Goal: Task Accomplishment & Management: Manage account settings

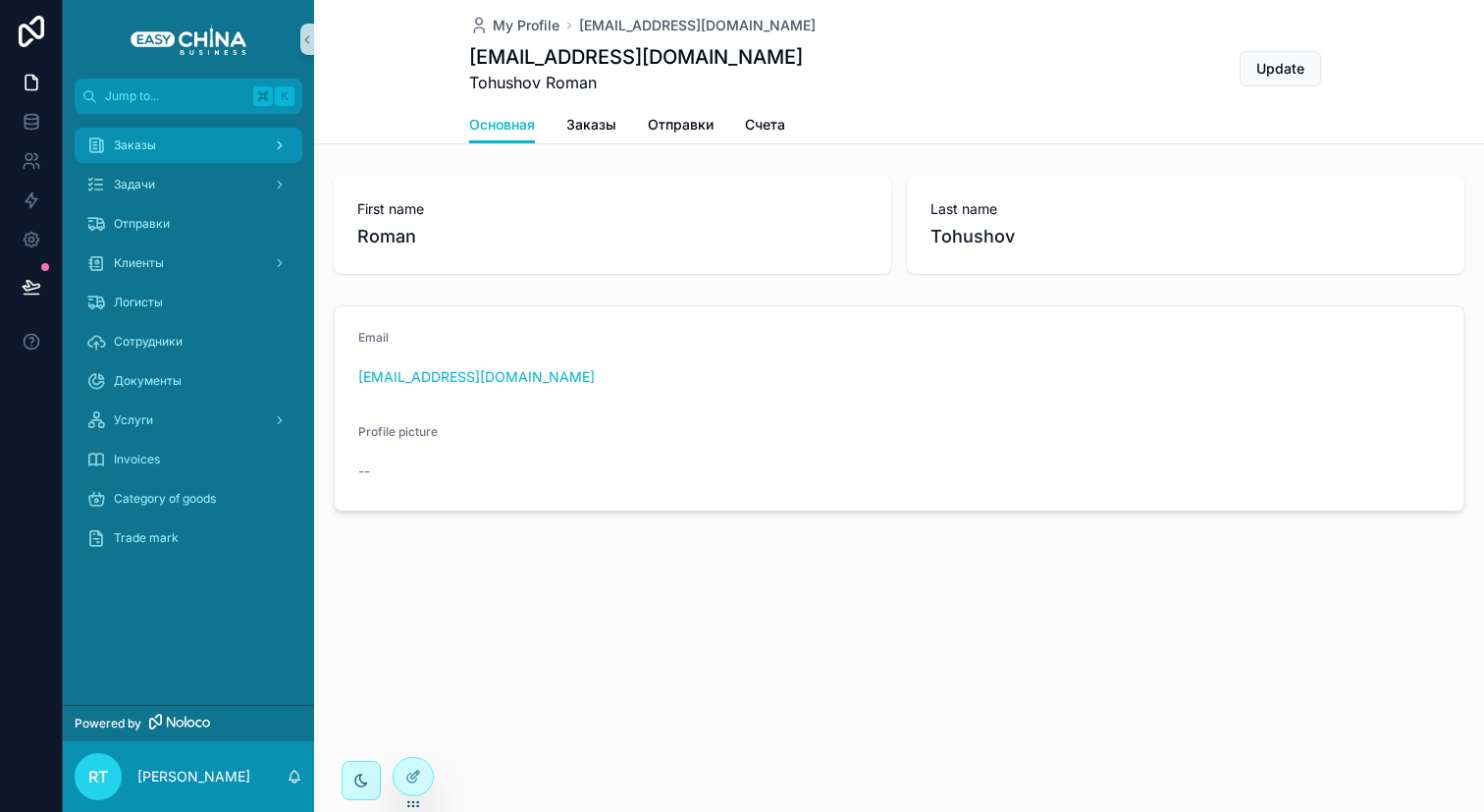
click at [181, 155] on div "Заказы" at bounding box center [188, 145] width 204 height 31
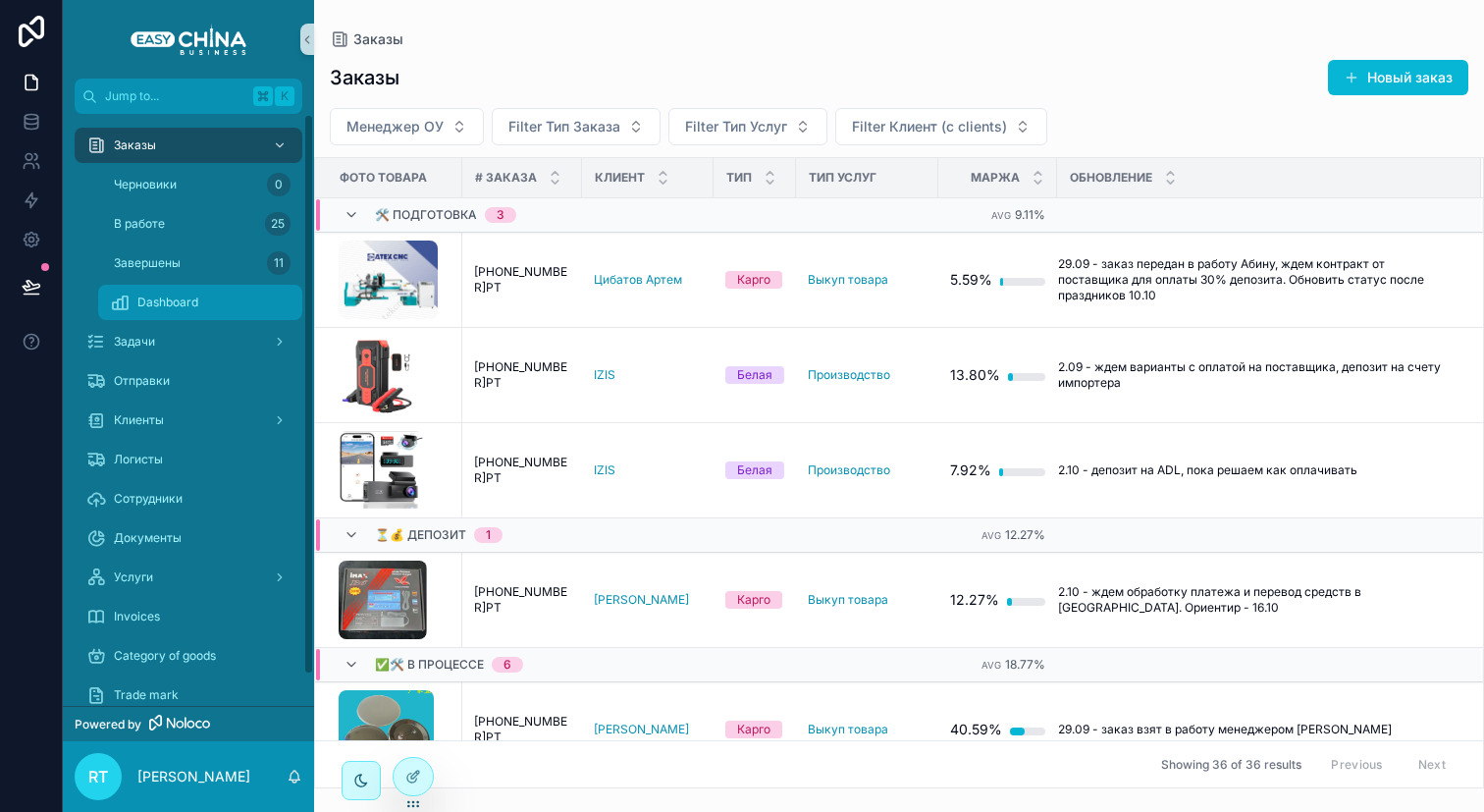
click at [241, 300] on div "Dashboard" at bounding box center [200, 302] width 181 height 31
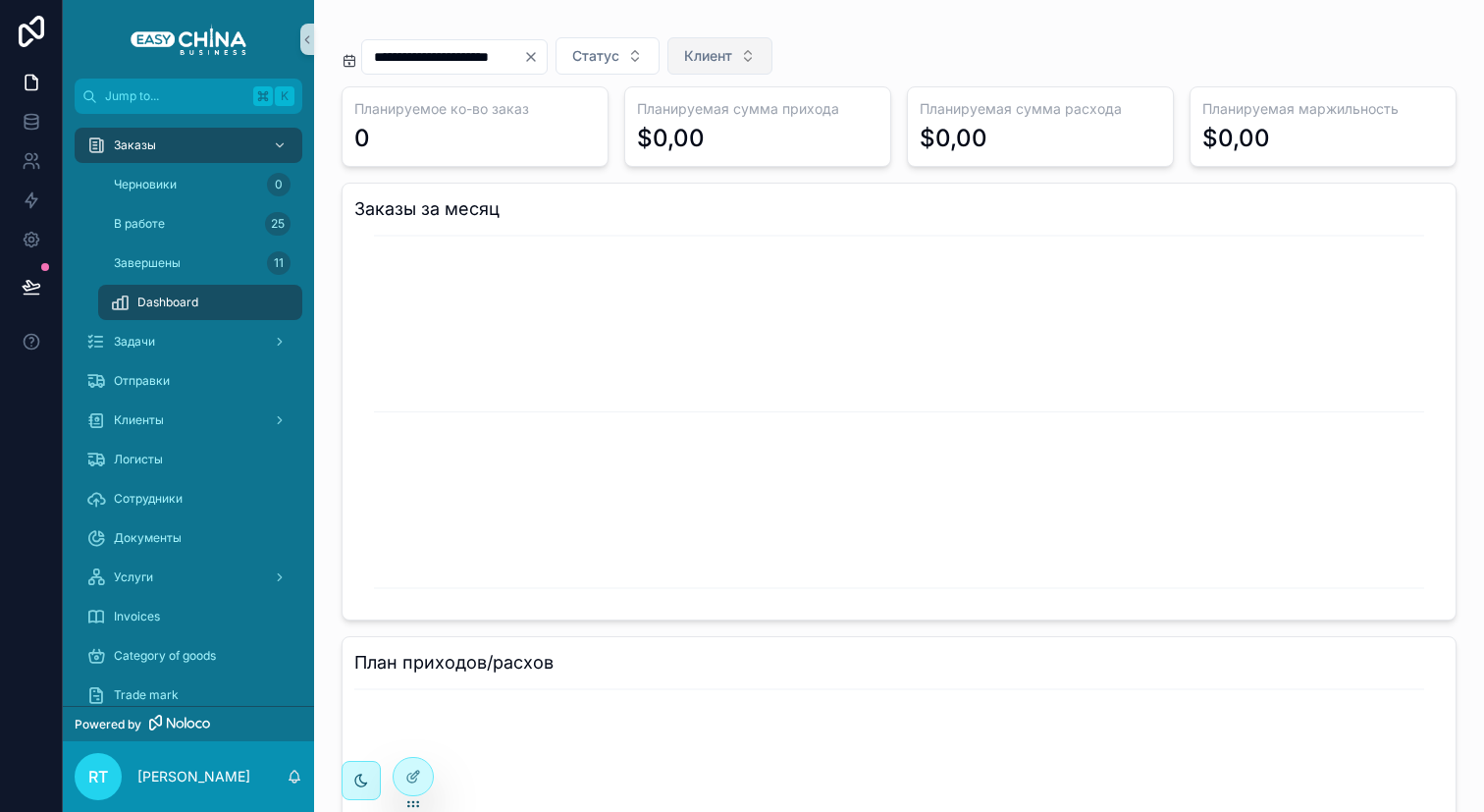
click at [726, 41] on button "Клиент" at bounding box center [719, 55] width 105 height 37
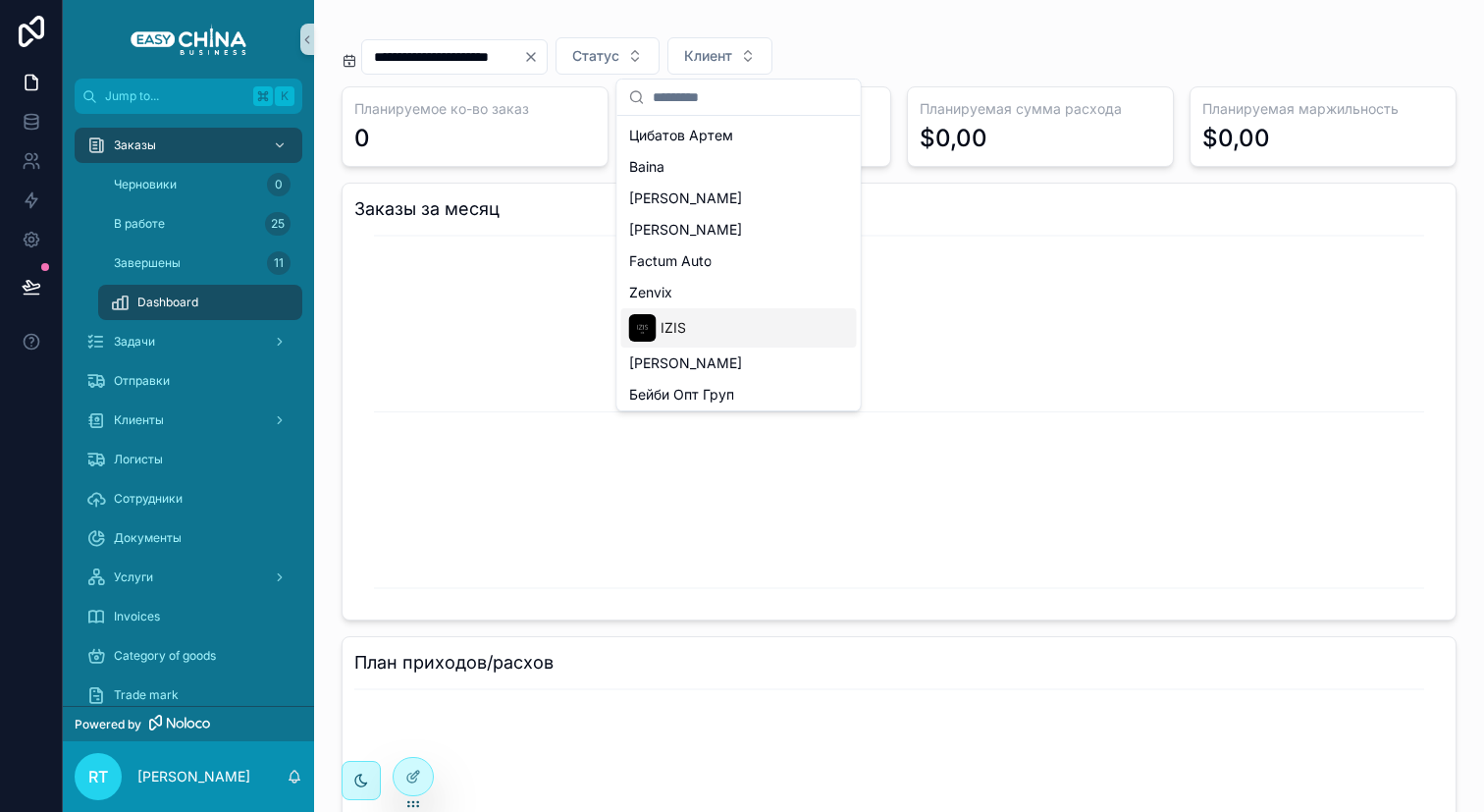
click at [786, 334] on div "IZIS" at bounding box center [739, 327] width 236 height 39
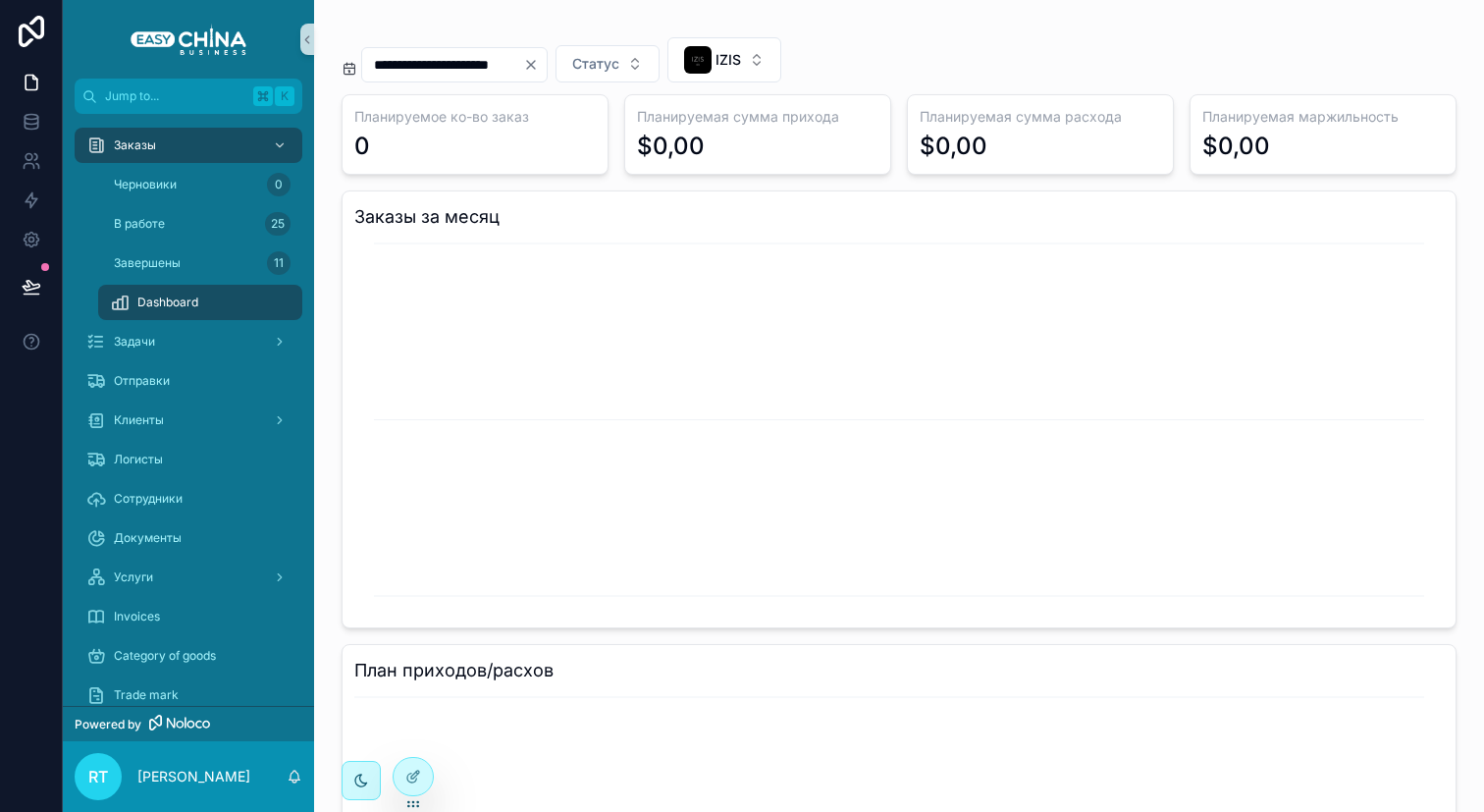
click at [539, 63] on icon "Clear" at bounding box center [531, 65] width 16 height 16
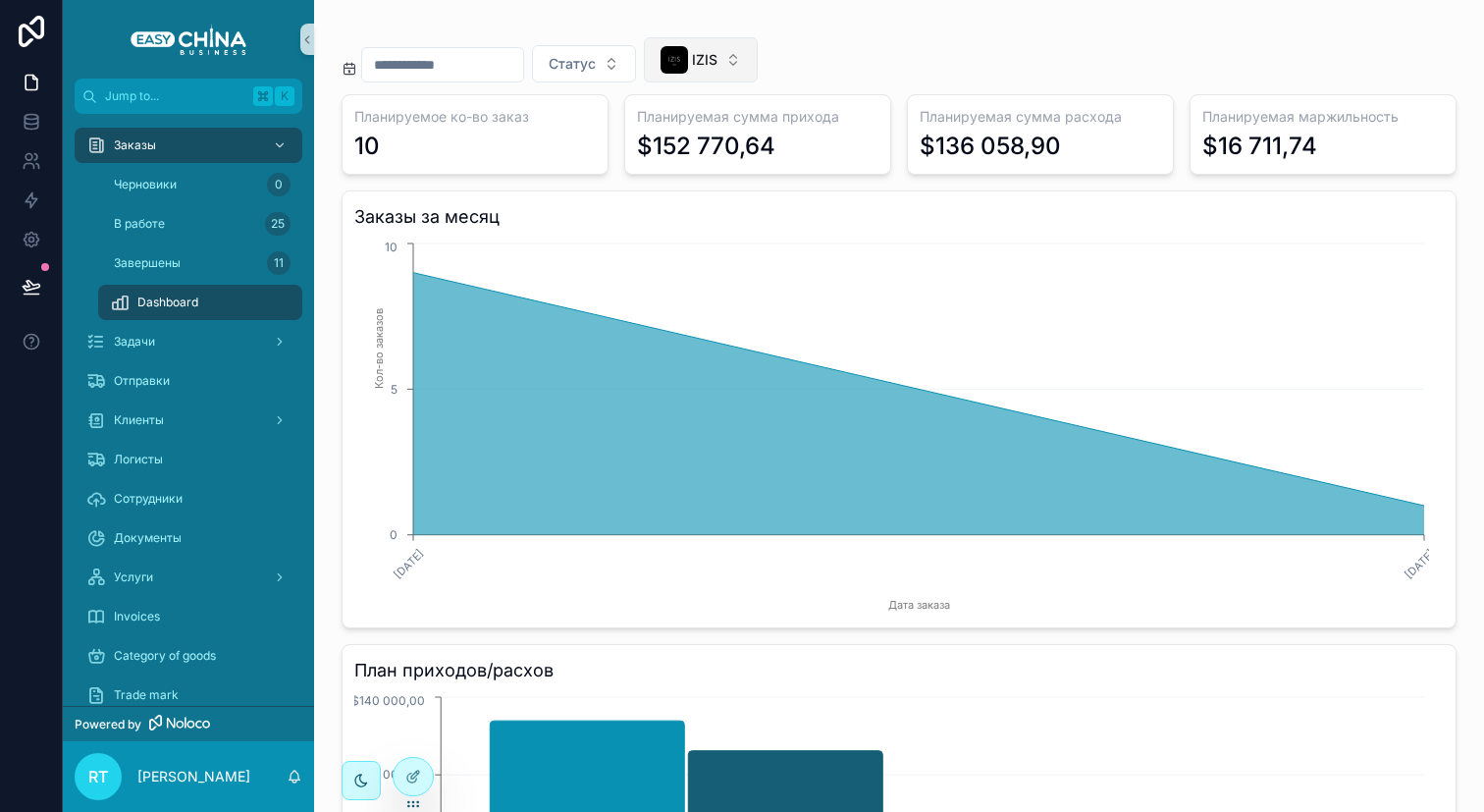
click at [717, 72] on div "IZIS" at bounding box center [689, 59] width 57 height 27
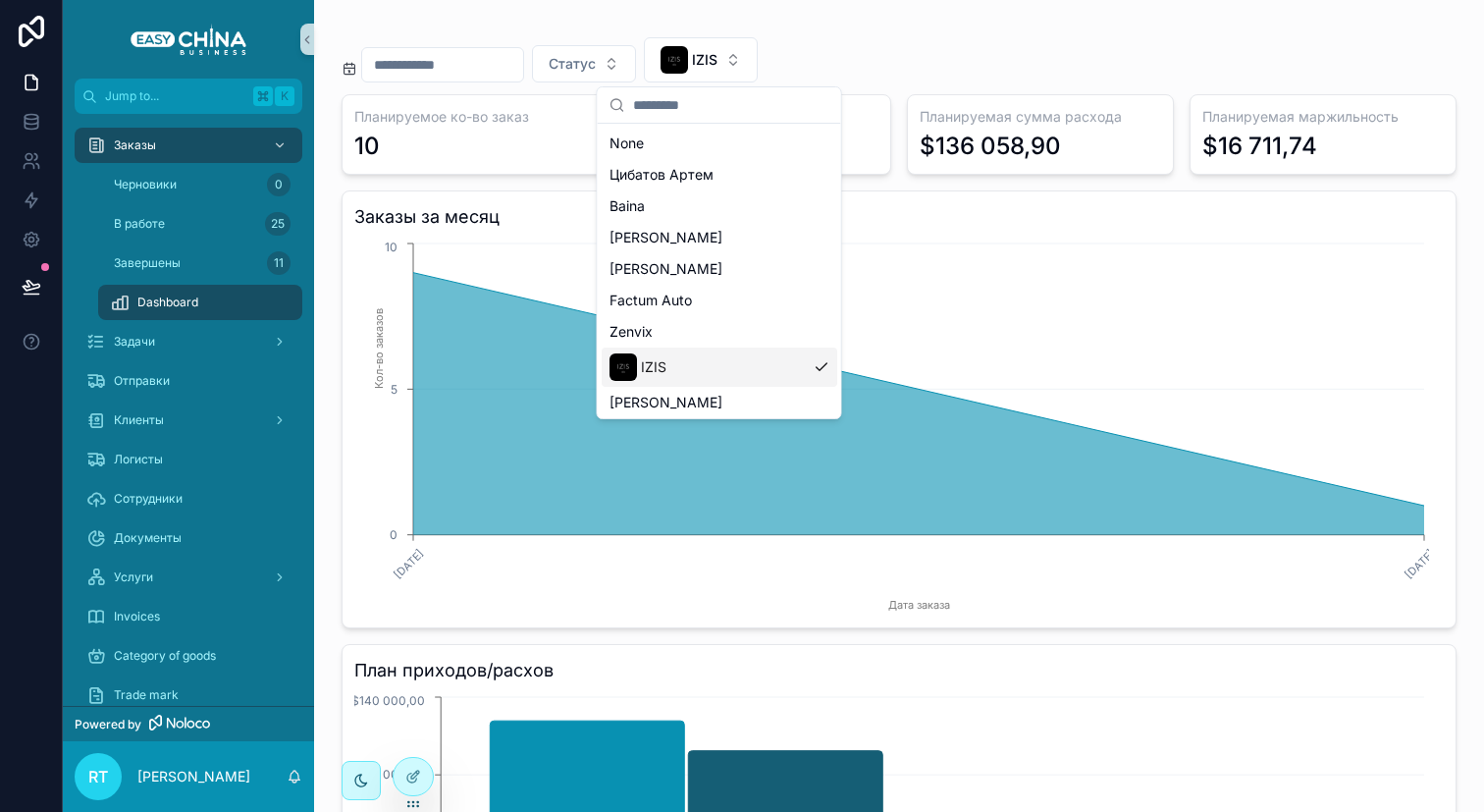
click at [742, 363] on div "IZIS" at bounding box center [720, 366] width 236 height 39
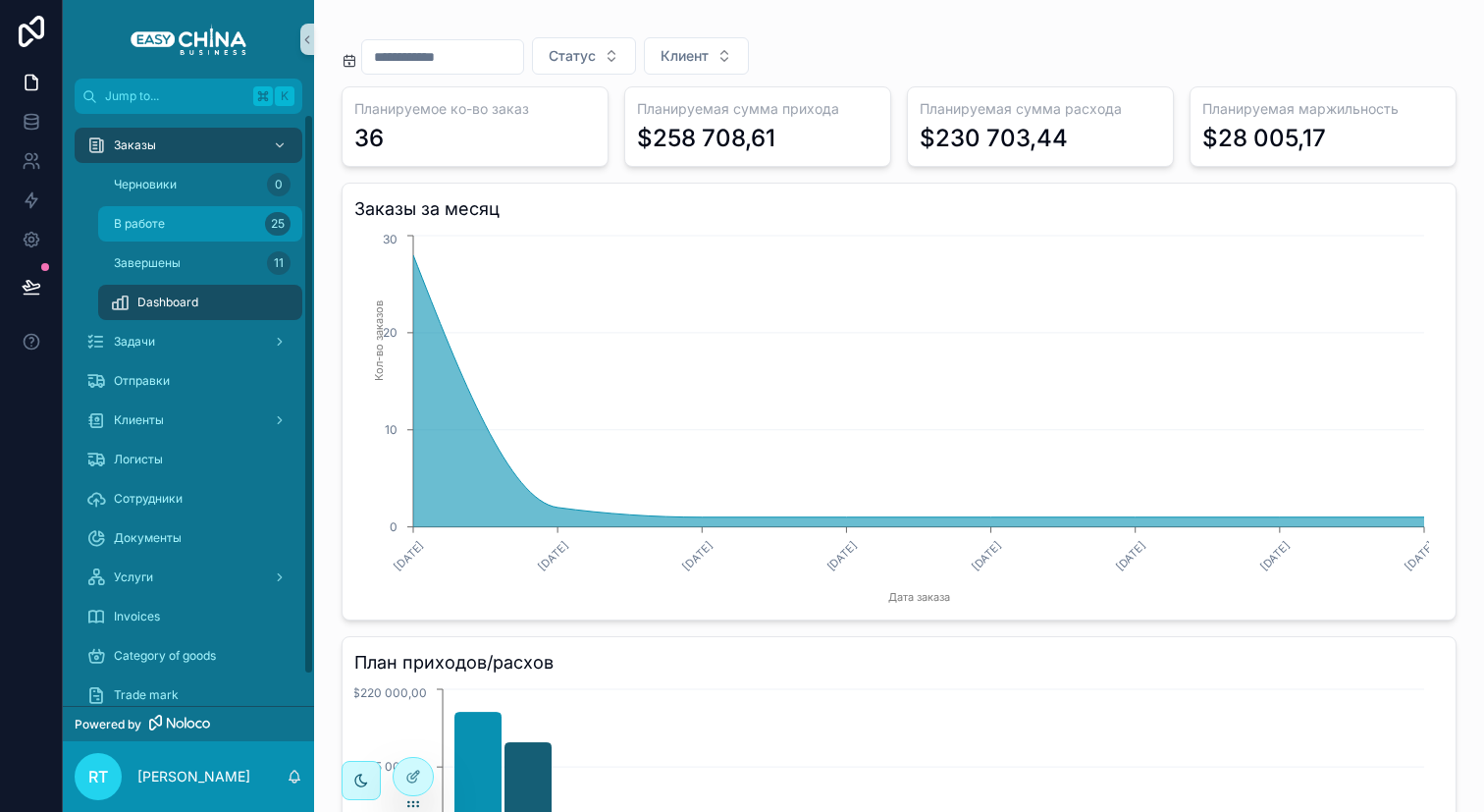
click at [182, 227] on div "В работе 25" at bounding box center [200, 223] width 181 height 31
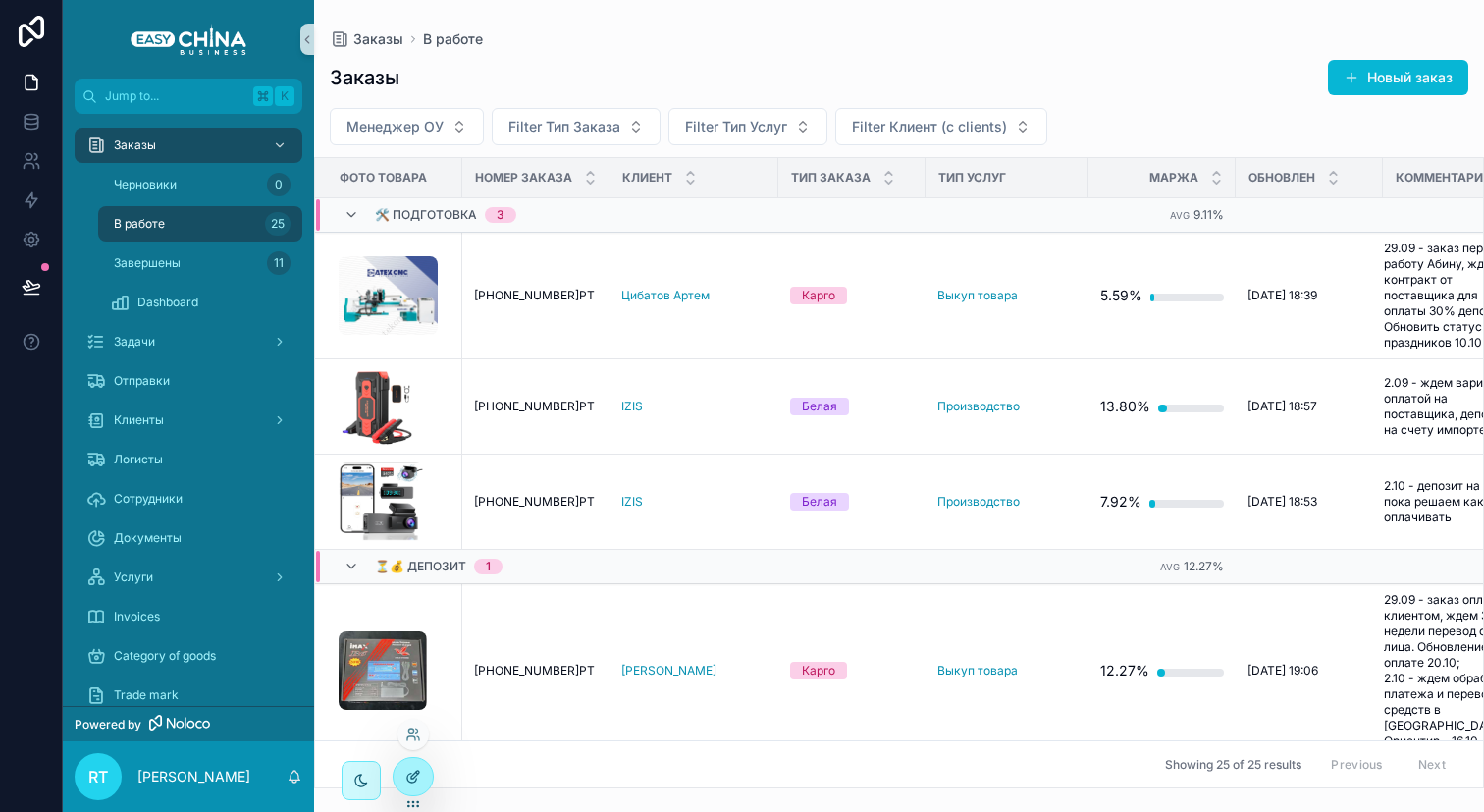
click at [416, 773] on icon at bounding box center [413, 776] width 16 height 16
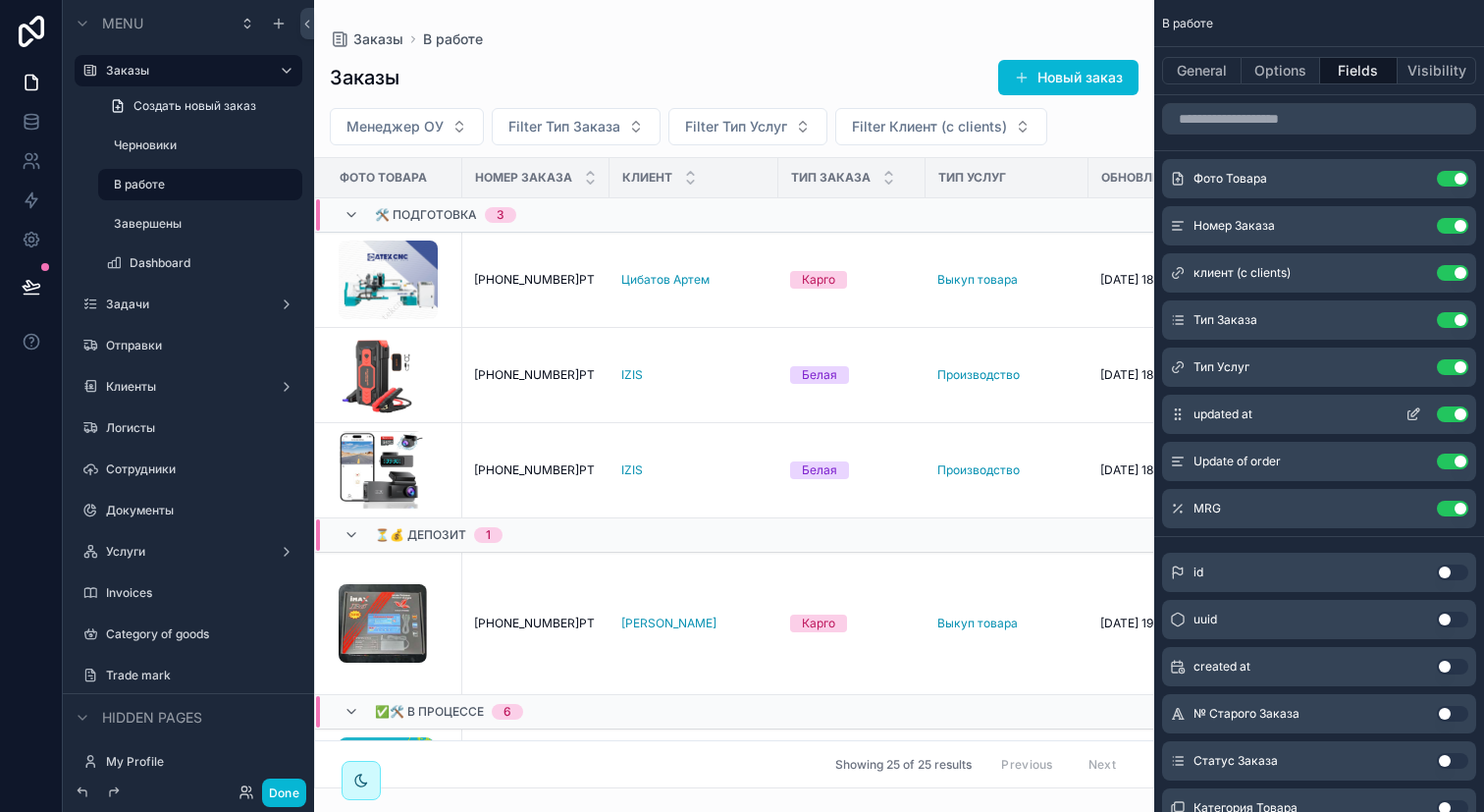
click at [1453, 418] on button "Use setting" at bounding box center [1452, 414] width 31 height 16
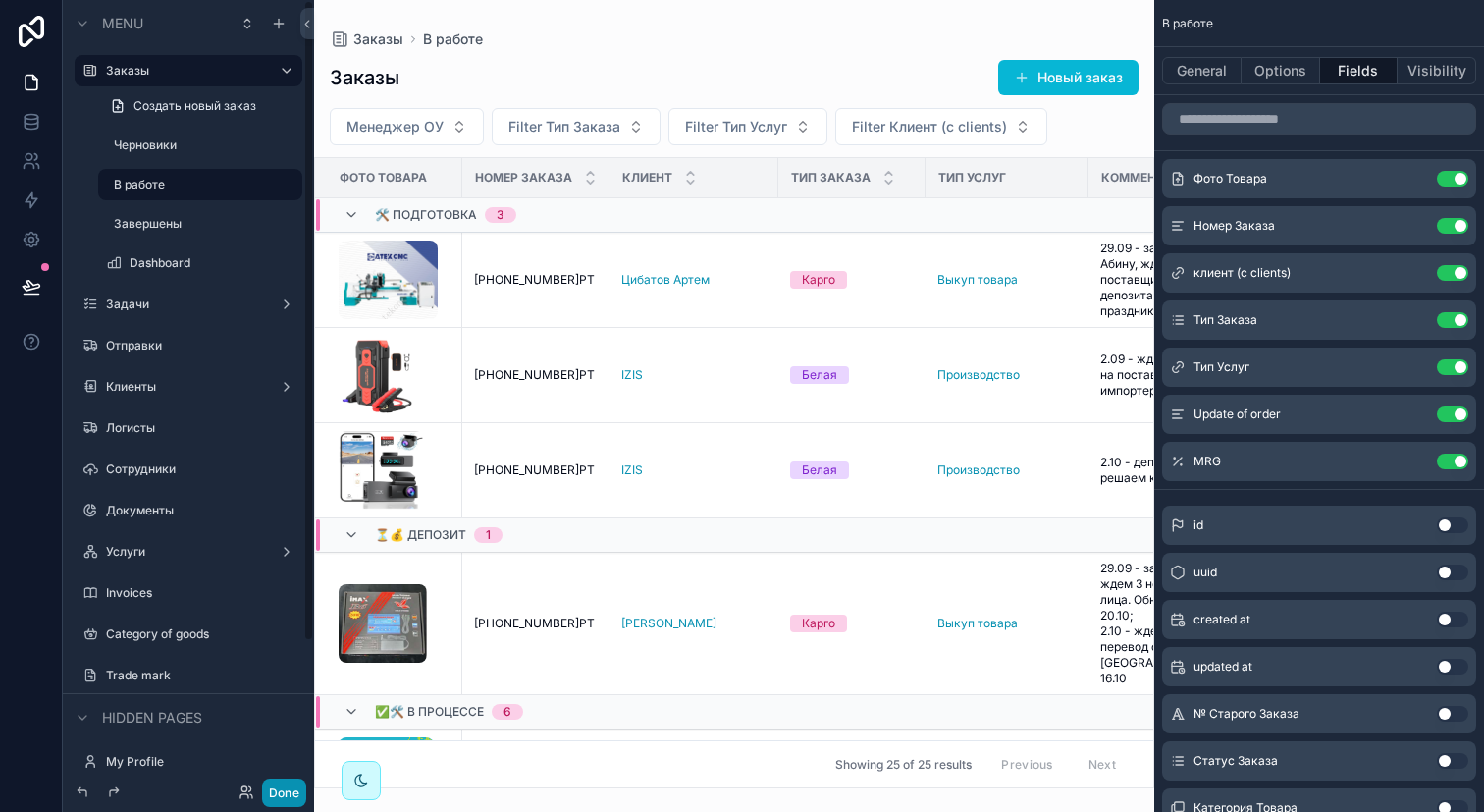
click at [284, 795] on button "Done" at bounding box center [284, 792] width 44 height 28
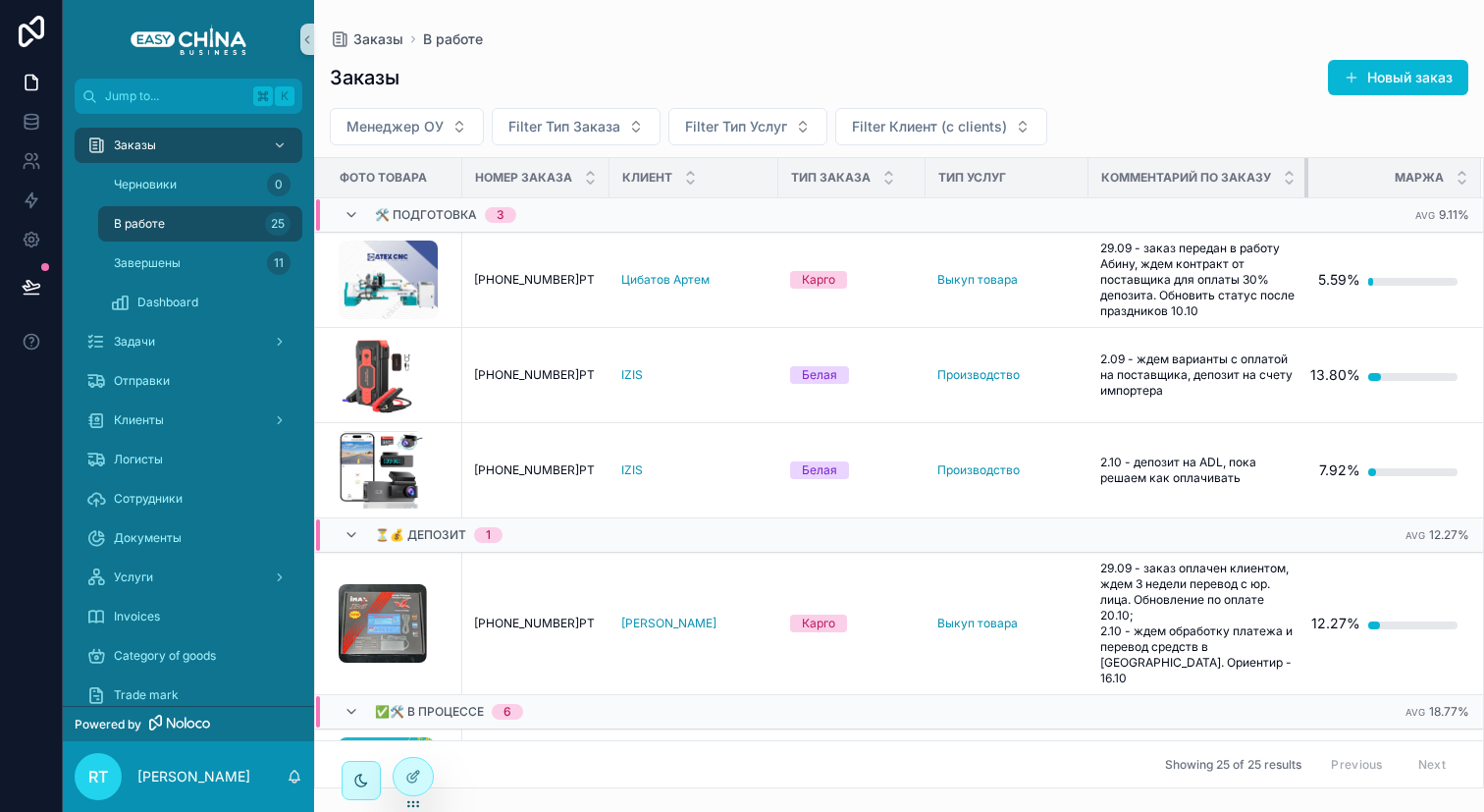
drag, startPoint x: 1289, startPoint y: 183, endPoint x: 1337, endPoint y: 183, distance: 48.1
click at [1337, 183] on tr "Фото Товара Номер Заказа Клиент Тип Заказа Тип Услуг Комментарий По Заказу Маржа" at bounding box center [899, 178] width 1168 height 40
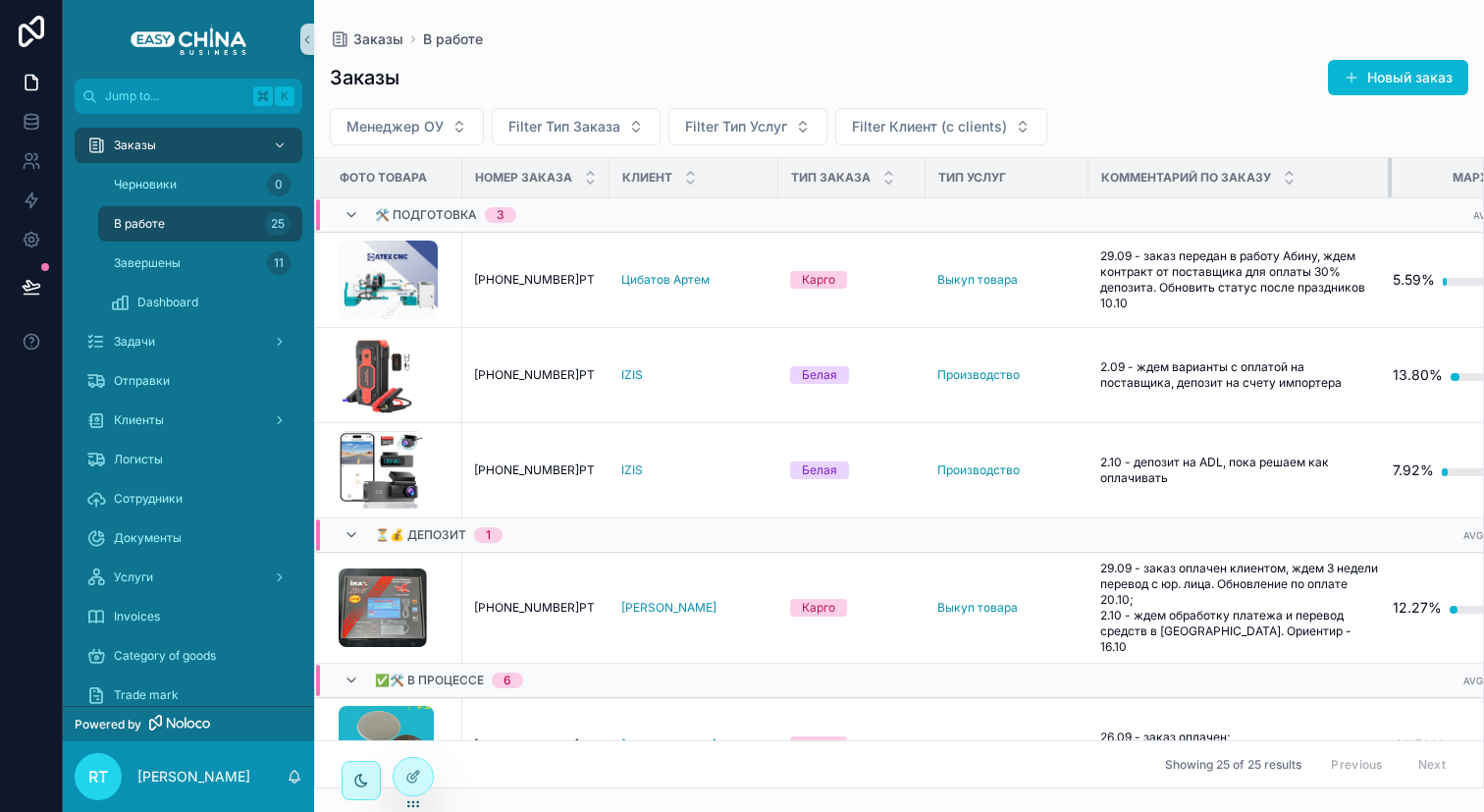
drag, startPoint x: 1288, startPoint y: 174, endPoint x: 1395, endPoint y: 179, distance: 107.1
click at [1394, 178] on tr "Фото Товара Номер Заказа Клиент Тип Заказа Тип Услуг Комментарий По Заказу Маржа" at bounding box center [928, 178] width 1226 height 40
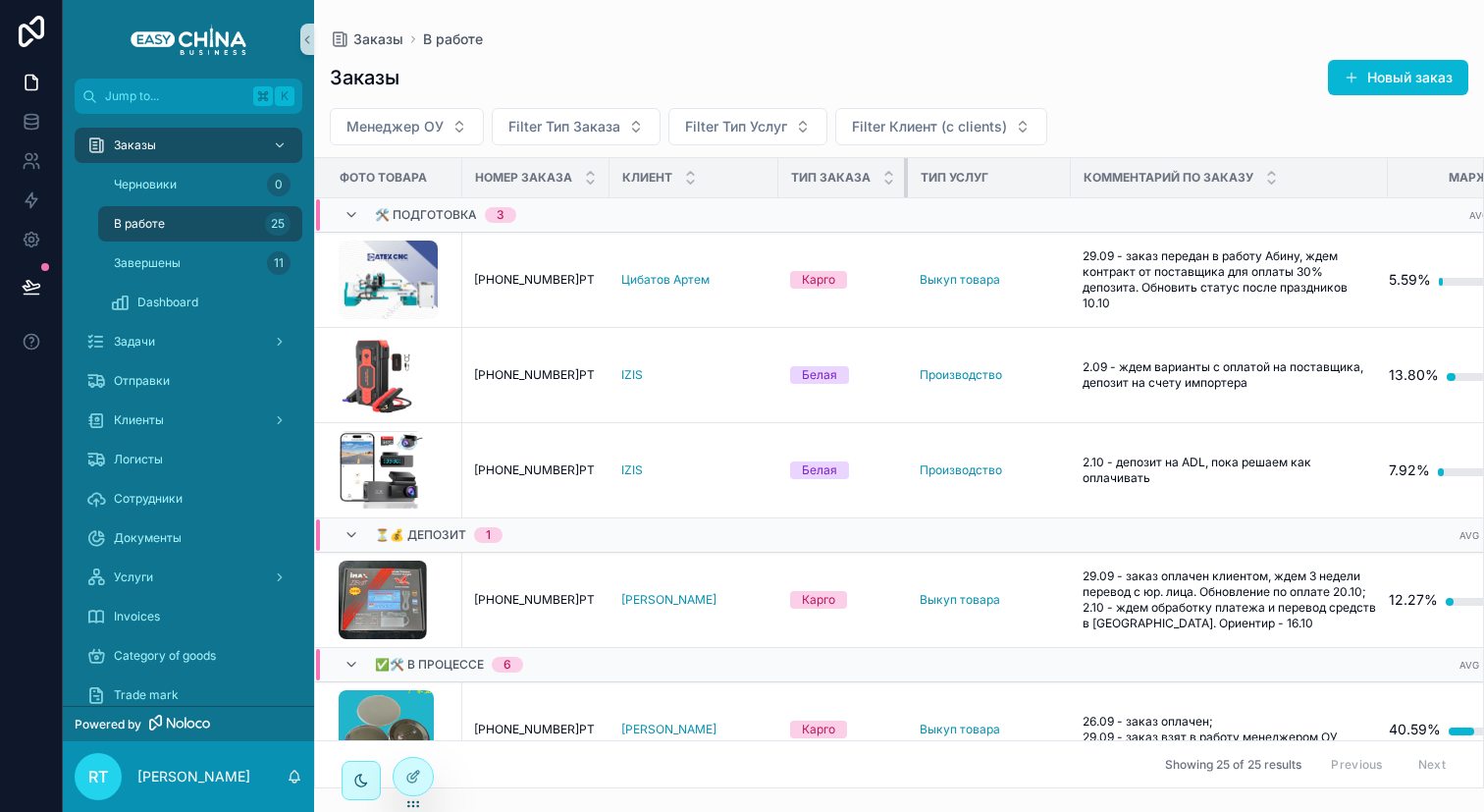
drag, startPoint x: 923, startPoint y: 175, endPoint x: 856, endPoint y: 175, distance: 66.7
click at [856, 175] on th "Тип Заказа" at bounding box center [843, 178] width 130 height 40
click at [418, 774] on icon at bounding box center [413, 776] width 16 height 16
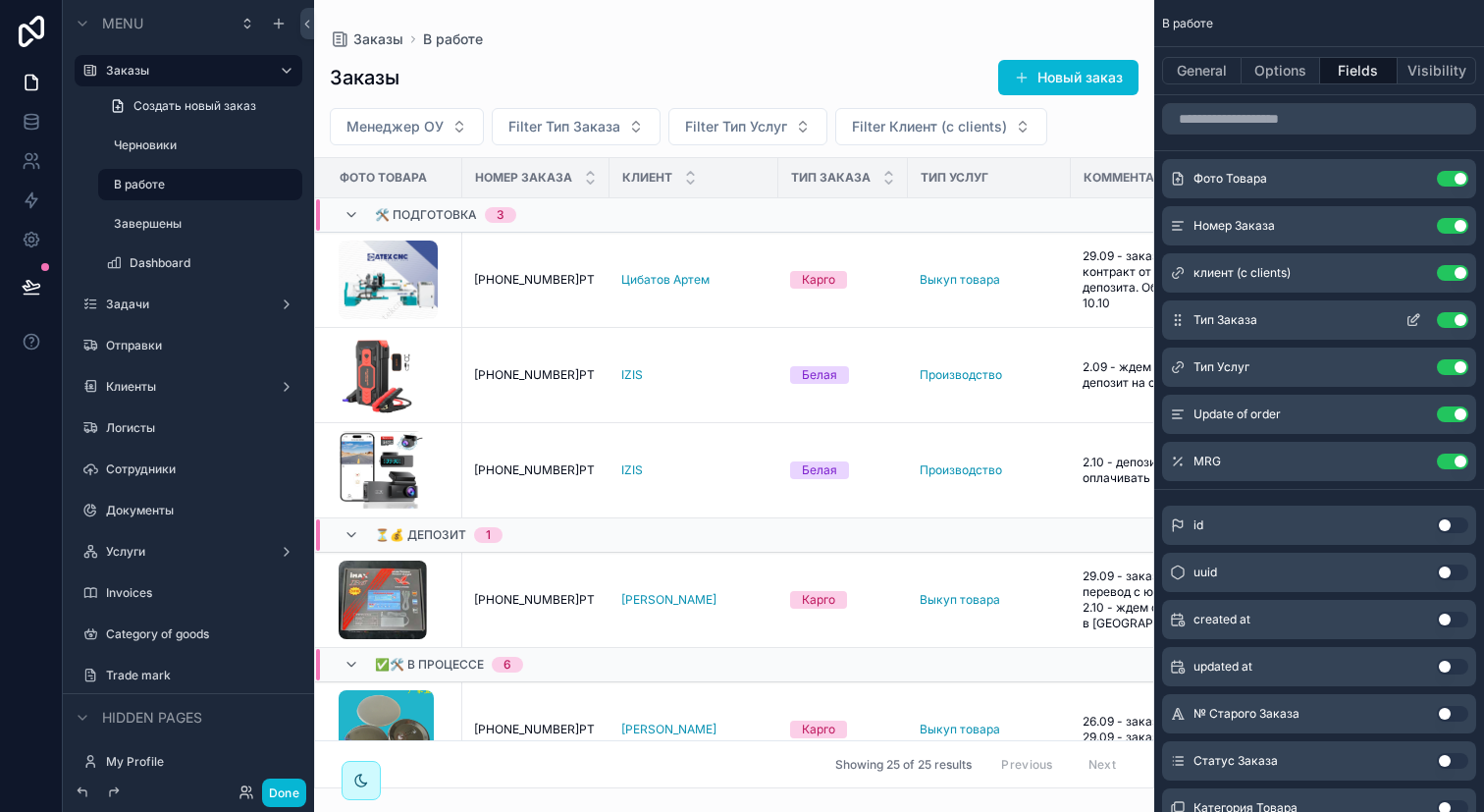
click at [1410, 324] on icon "scrollable content" at bounding box center [1413, 320] width 16 height 16
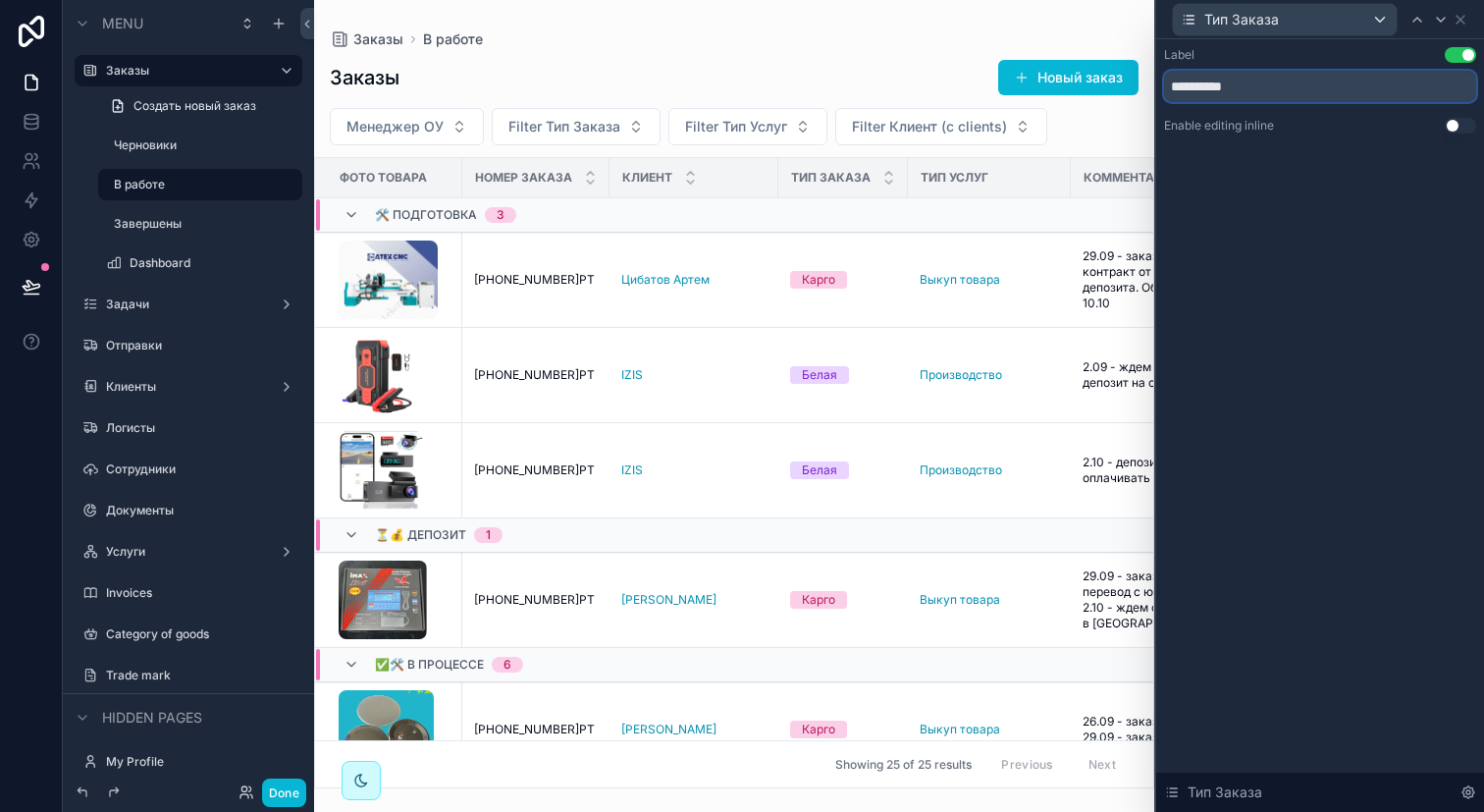
click at [1253, 89] on input "**********" at bounding box center [1320, 86] width 312 height 31
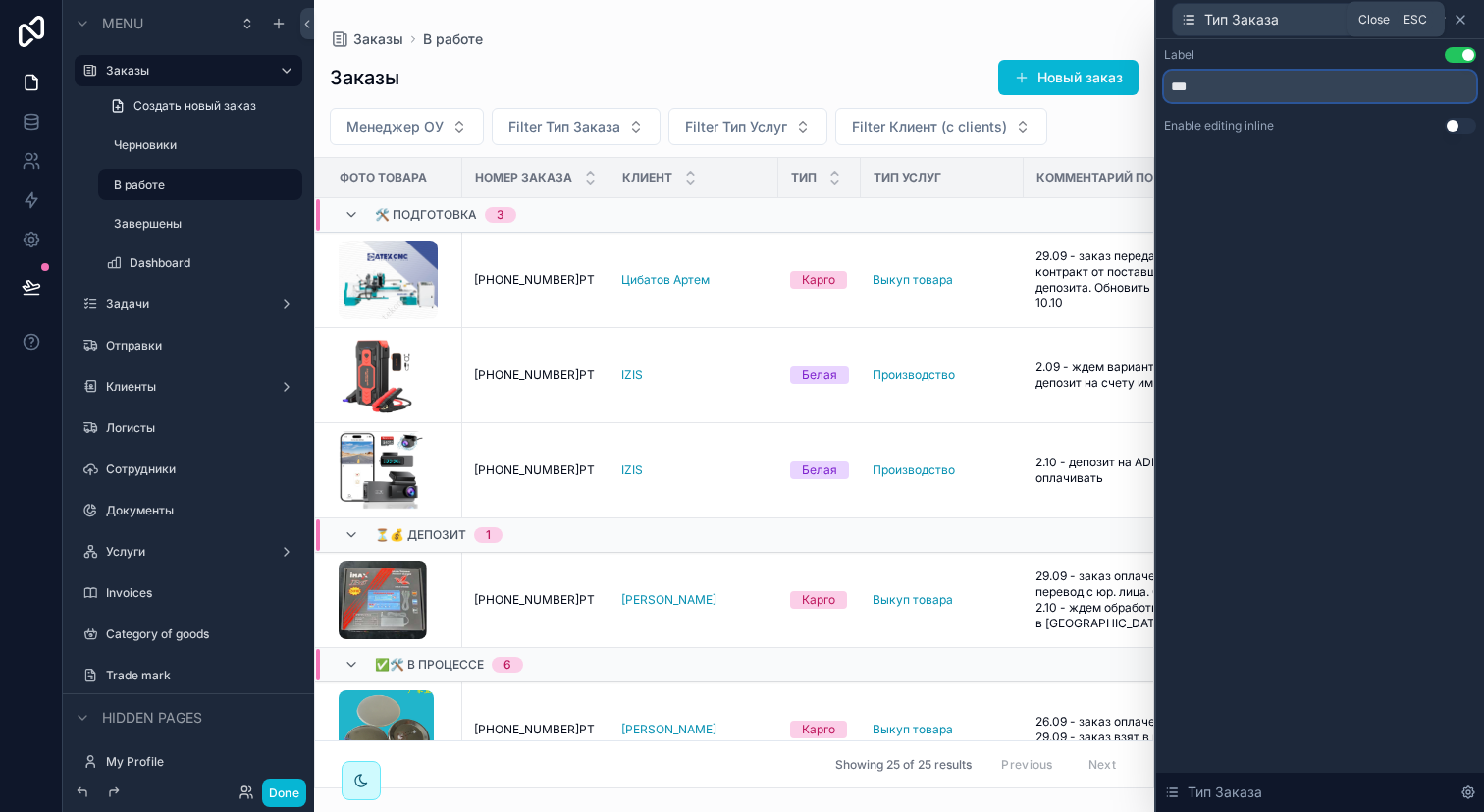
type input "***"
click at [1463, 18] on icon at bounding box center [1461, 20] width 16 height 16
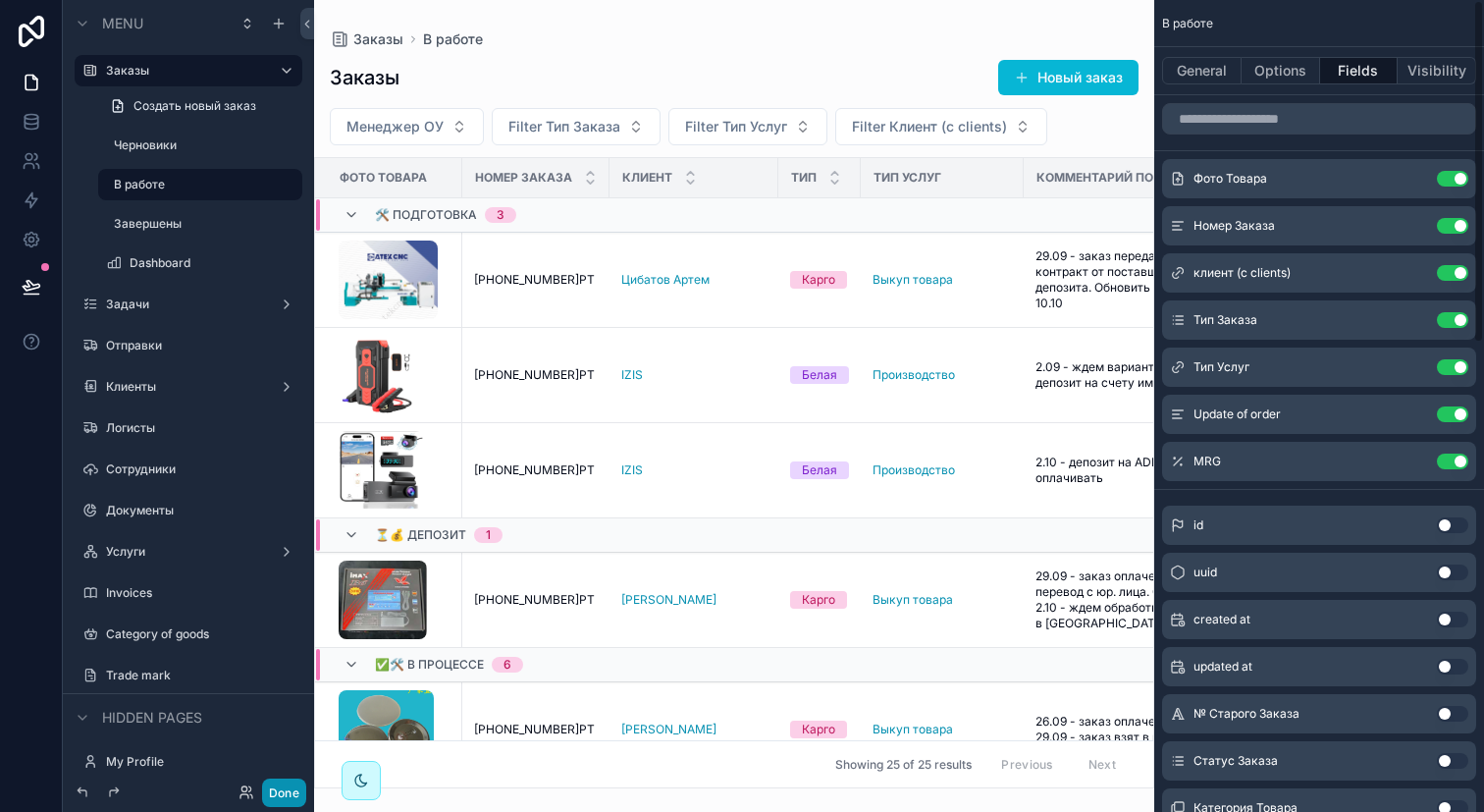
click at [292, 790] on button "Done" at bounding box center [284, 792] width 44 height 28
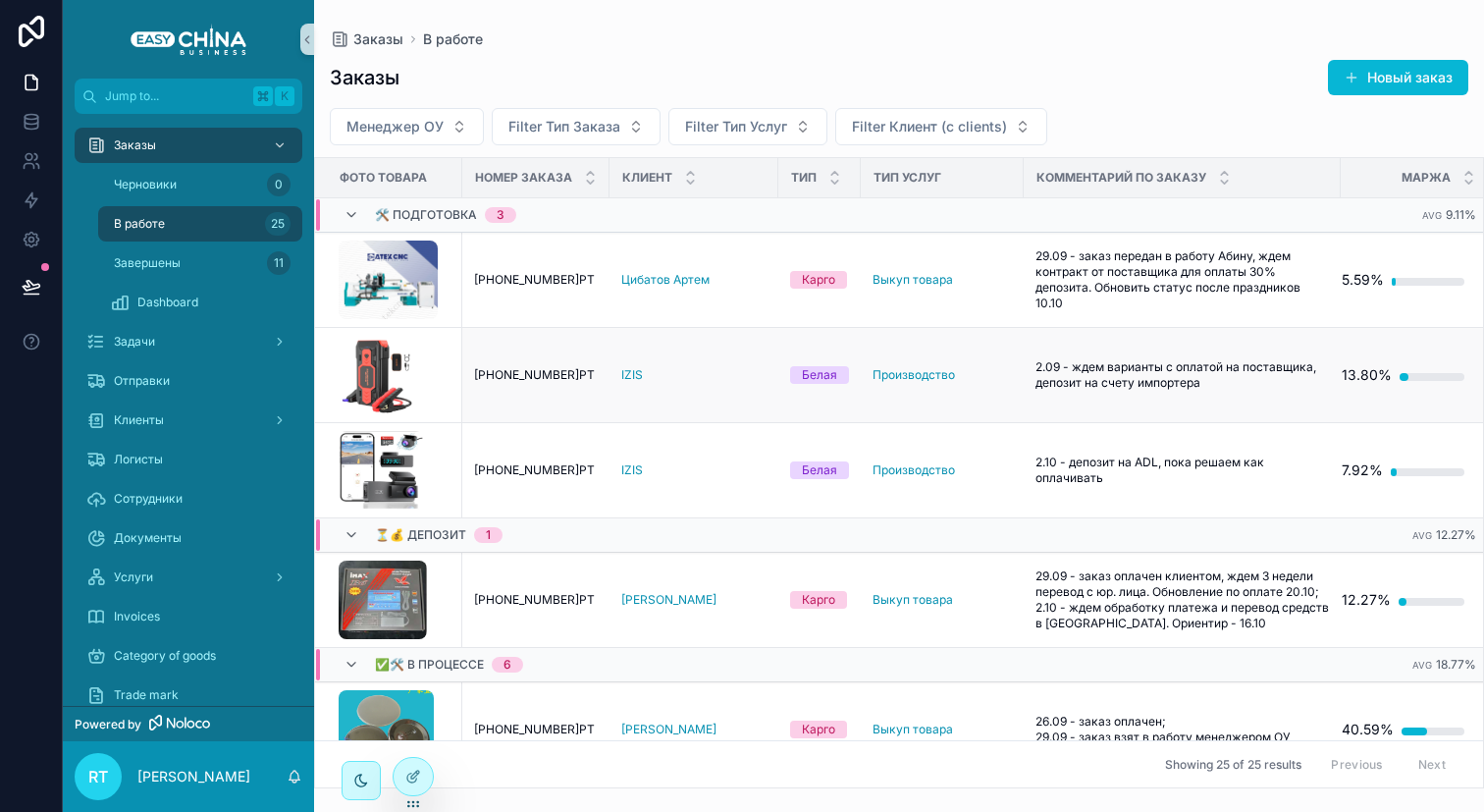
scroll to position [2, 0]
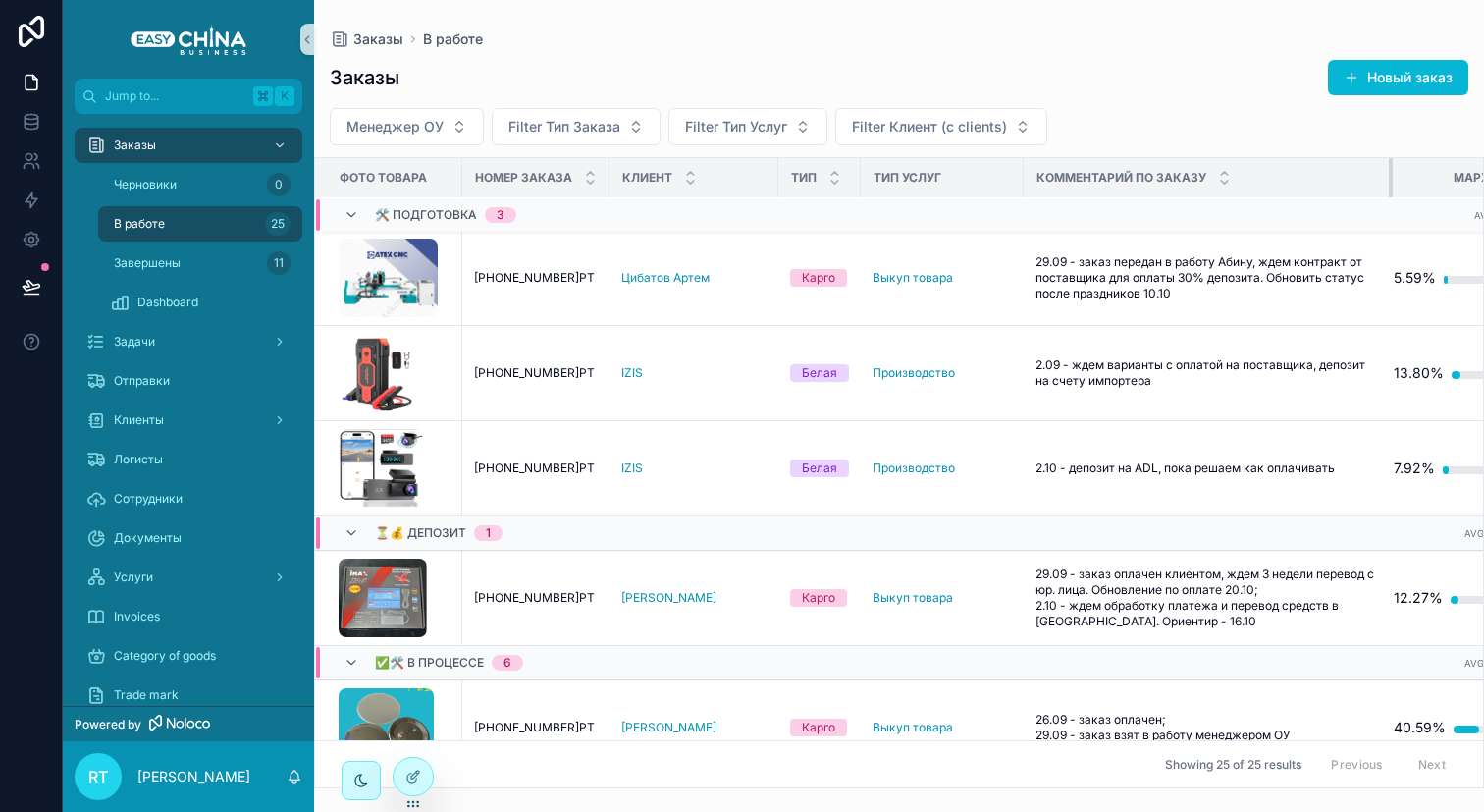
drag, startPoint x: 1320, startPoint y: 171, endPoint x: 1372, endPoint y: 173, distance: 52.1
click at [1389, 173] on div "scrollable content" at bounding box center [1393, 177] width 8 height 39
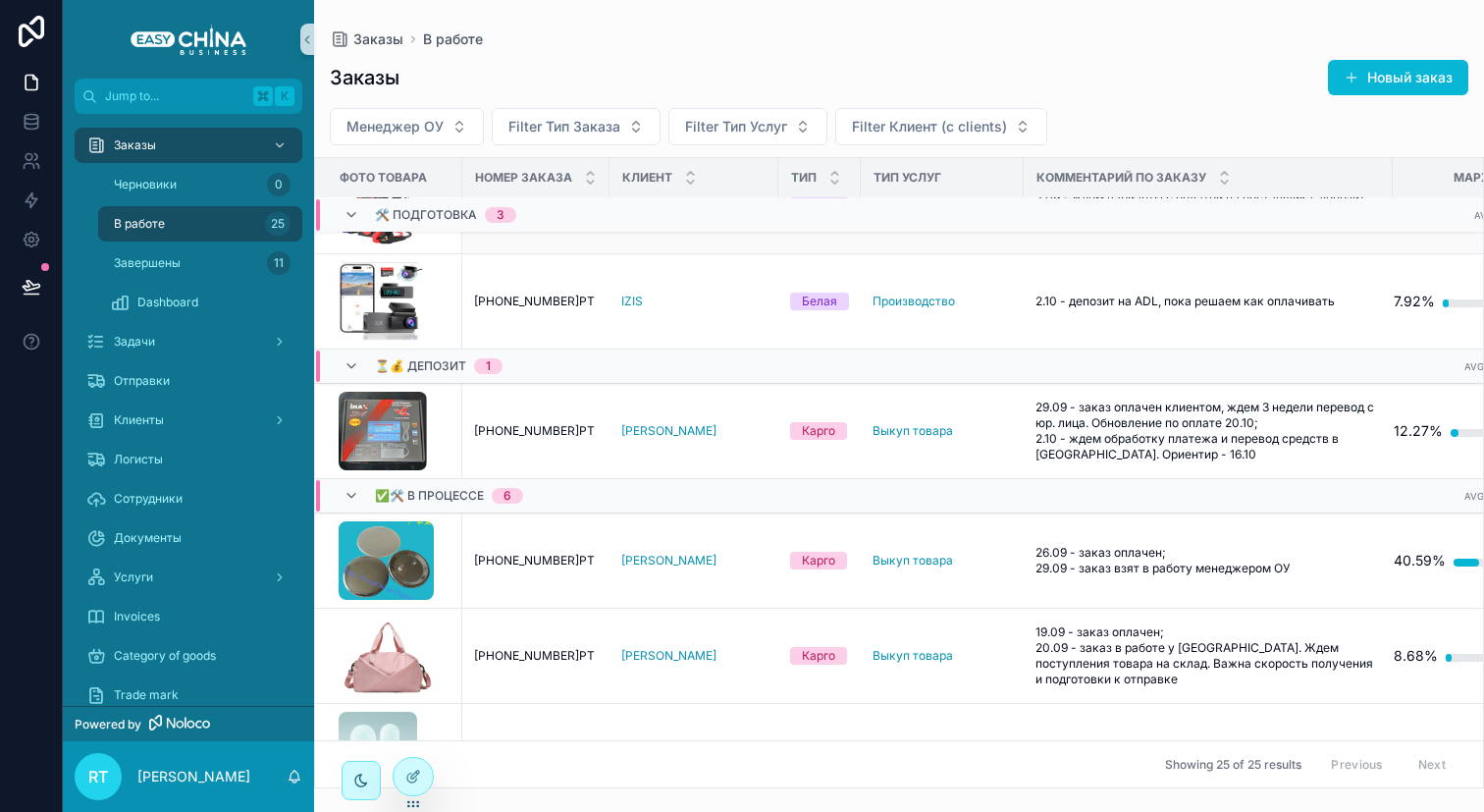
scroll to position [174, 0]
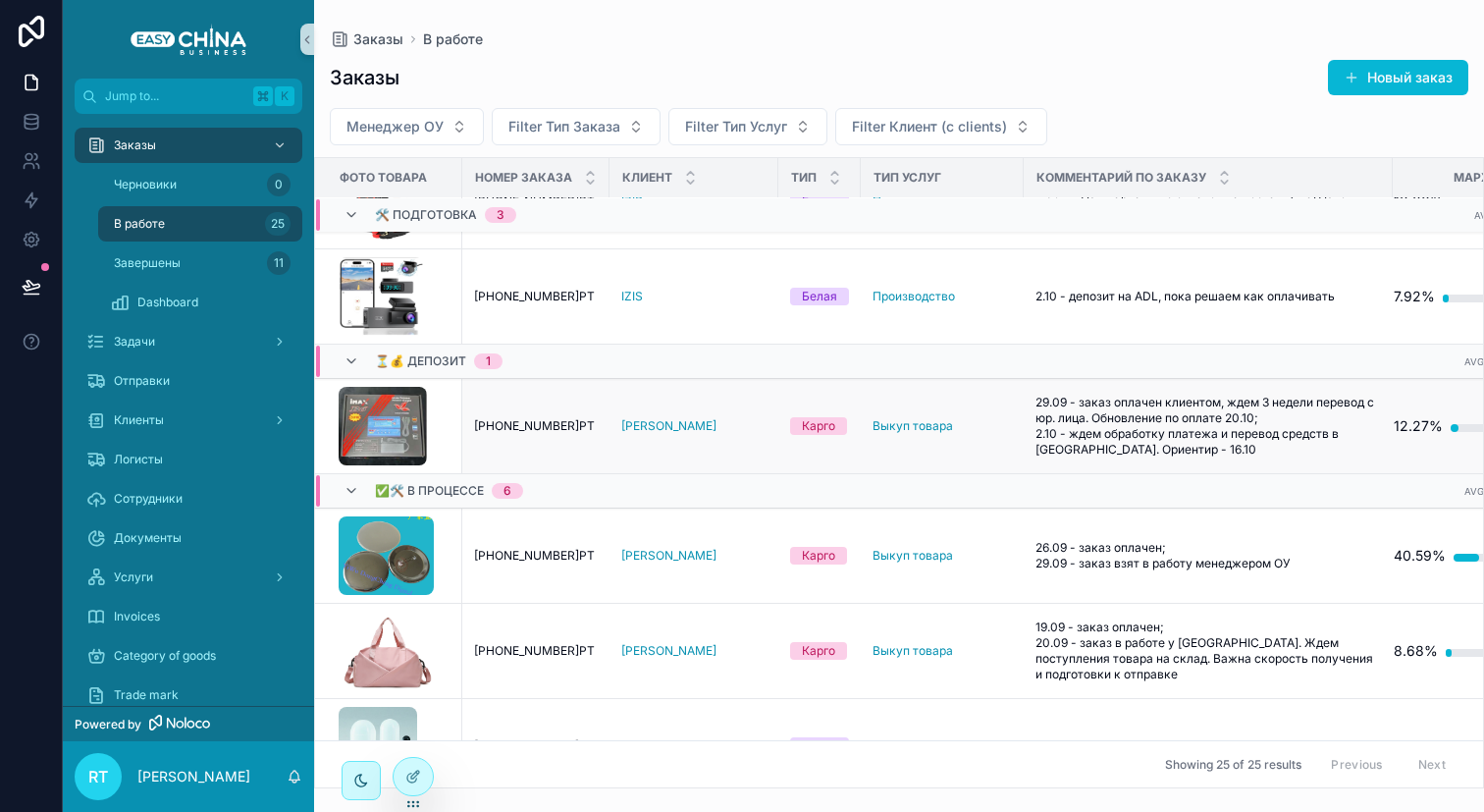
click at [1092, 428] on span "29.09 - заказ оплачен клиентом, ждем 3 недели перевод с юр. лица. Обновление по…" at bounding box center [1207, 426] width 345 height 63
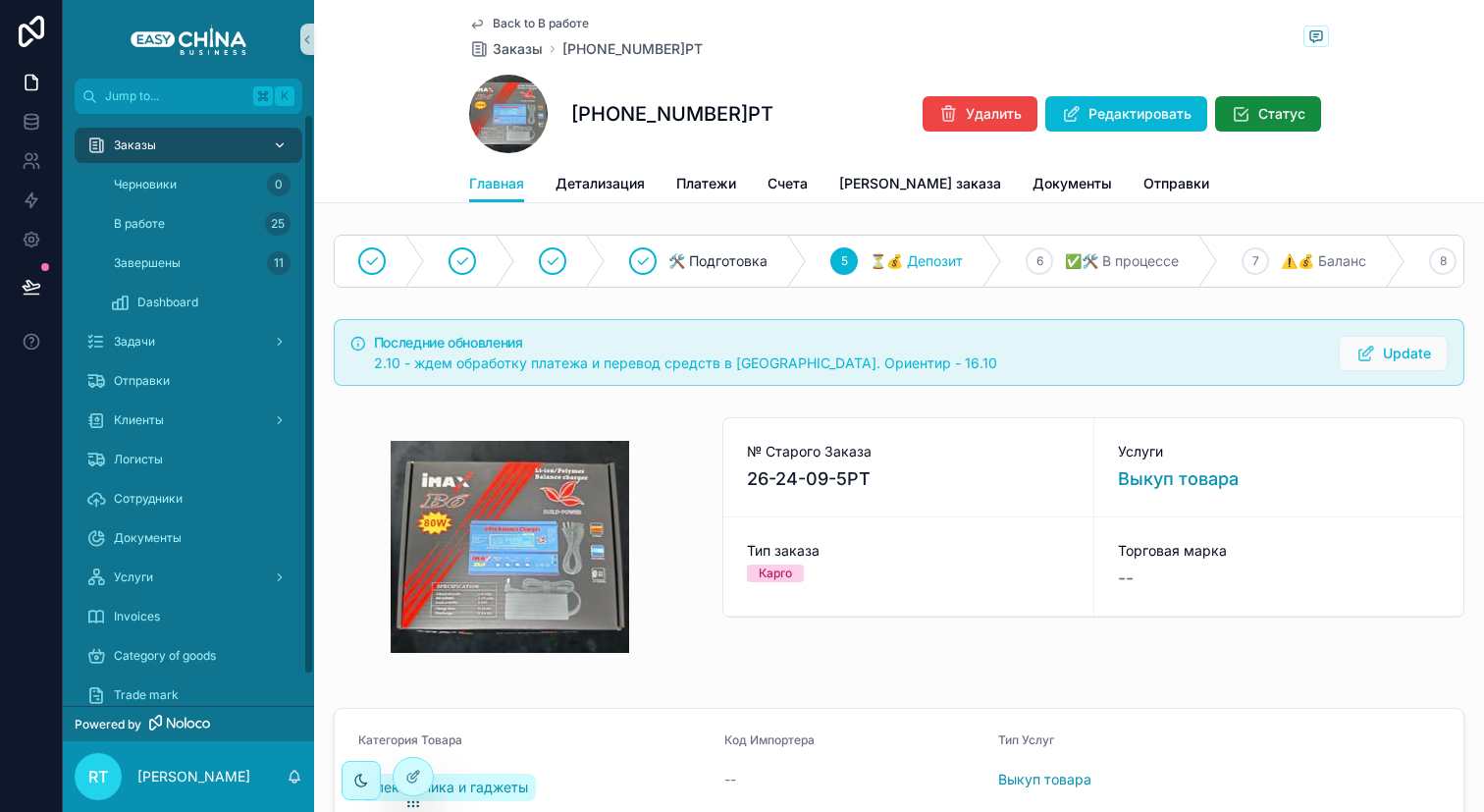
click at [189, 141] on div "Заказы" at bounding box center [188, 145] width 204 height 31
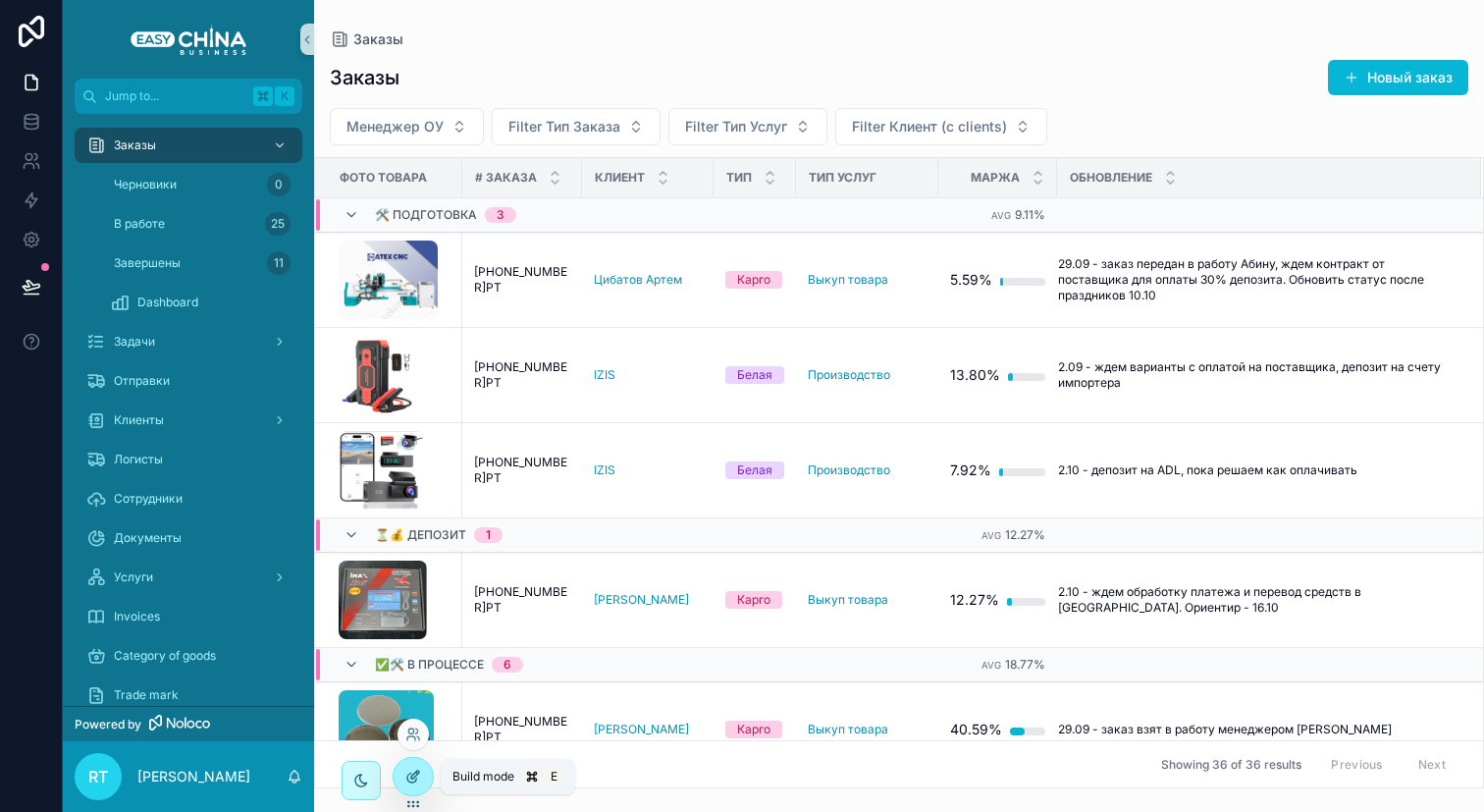
click at [408, 763] on div at bounding box center [413, 776] width 39 height 37
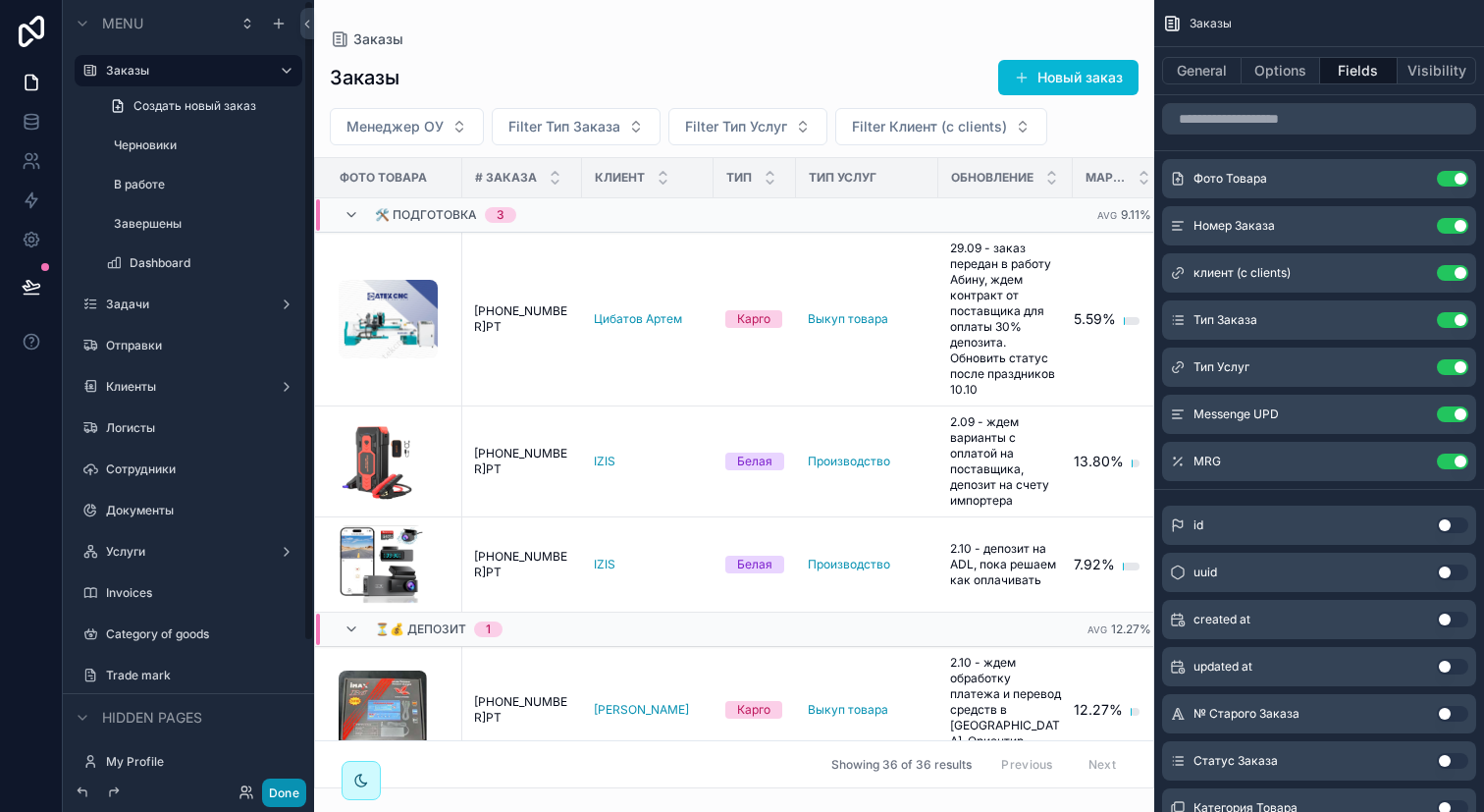
click at [292, 785] on button "Done" at bounding box center [284, 792] width 44 height 28
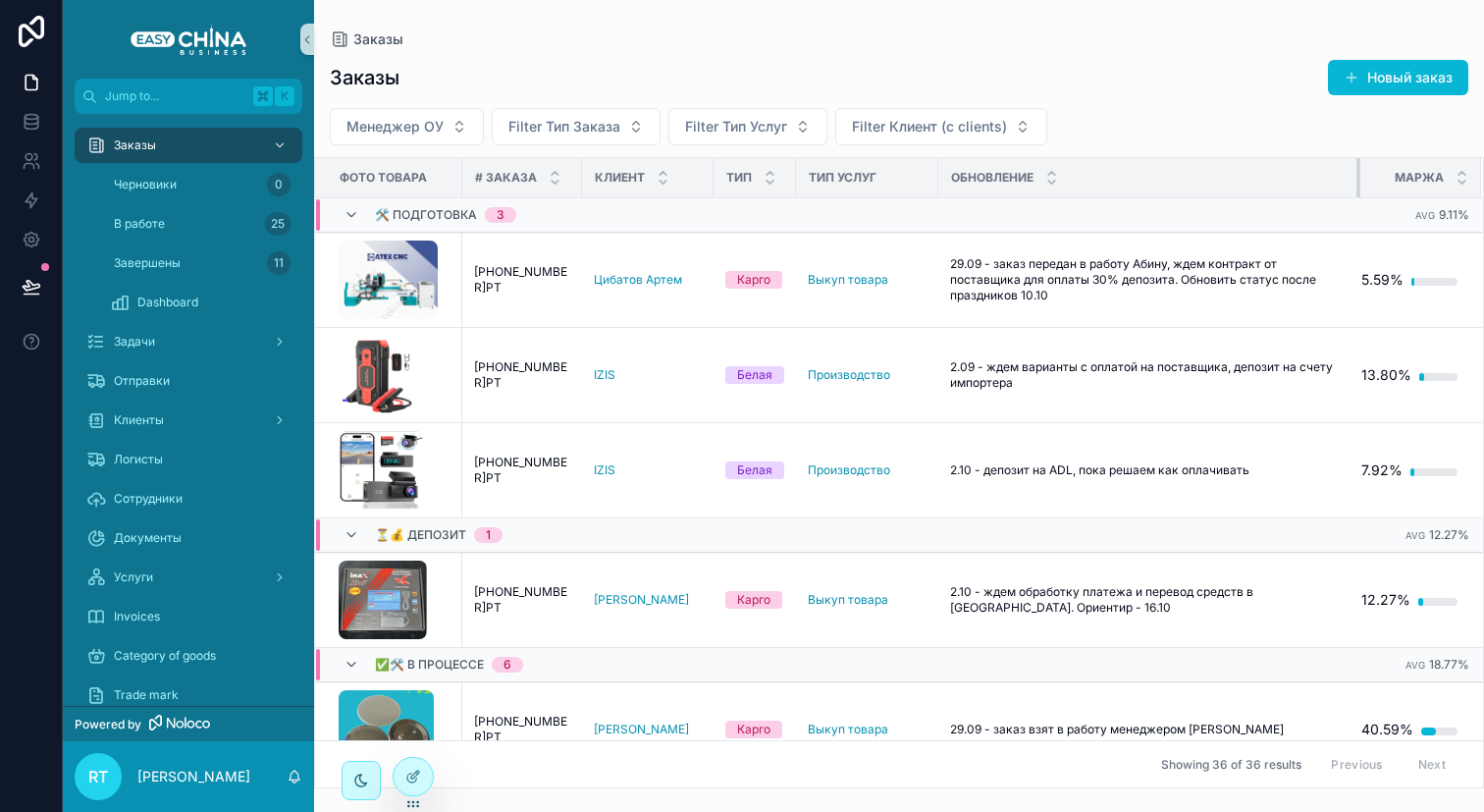
drag, startPoint x: 1051, startPoint y: 174, endPoint x: 1339, endPoint y: 185, distance: 287.8
click at [1356, 185] on div "scrollable content" at bounding box center [1360, 177] width 8 height 39
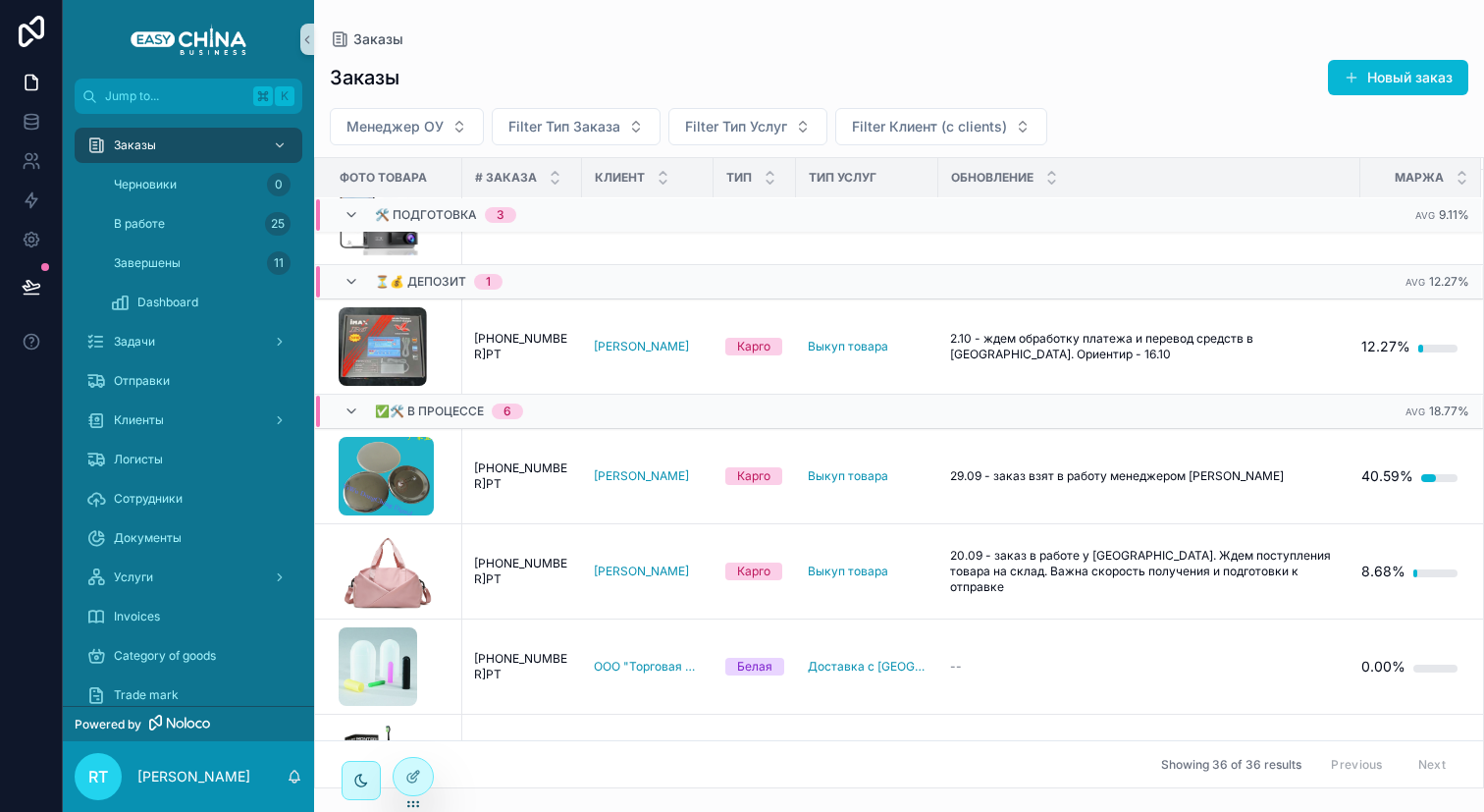
scroll to position [251, 0]
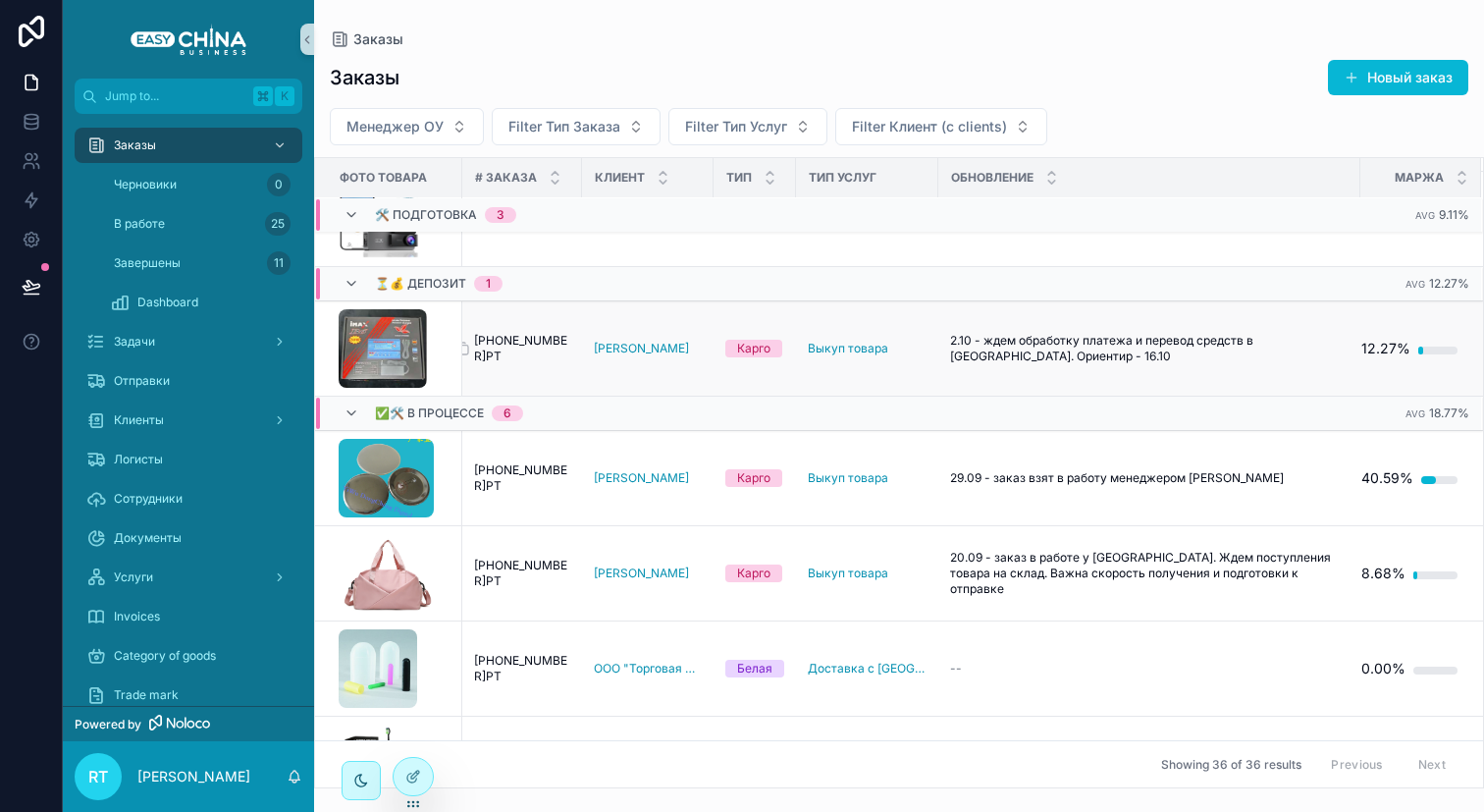
click at [561, 344] on span "[PHONE_NUMBER]РТ" at bounding box center [522, 348] width 96 height 31
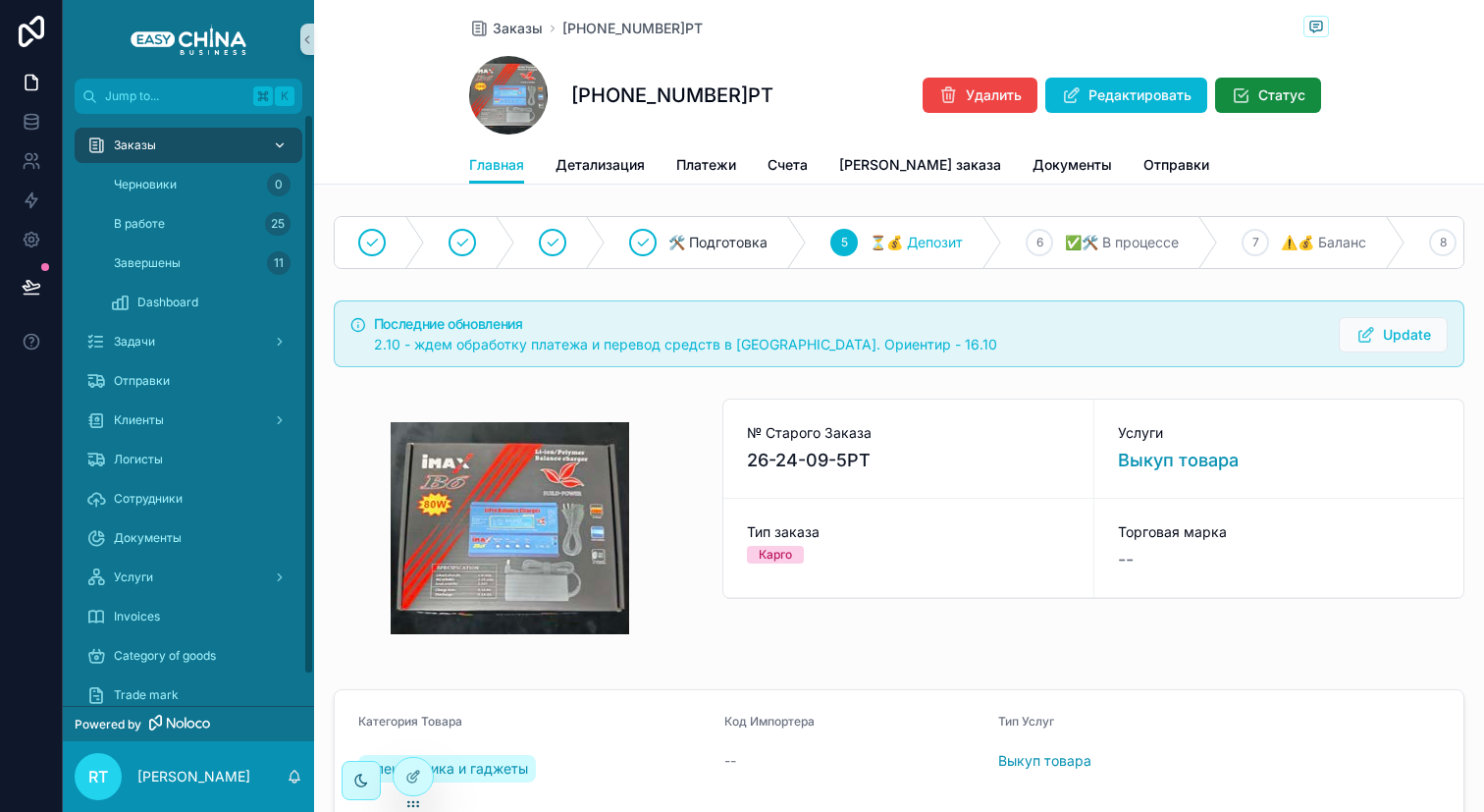
click at [223, 149] on div "Заказы" at bounding box center [188, 145] width 204 height 31
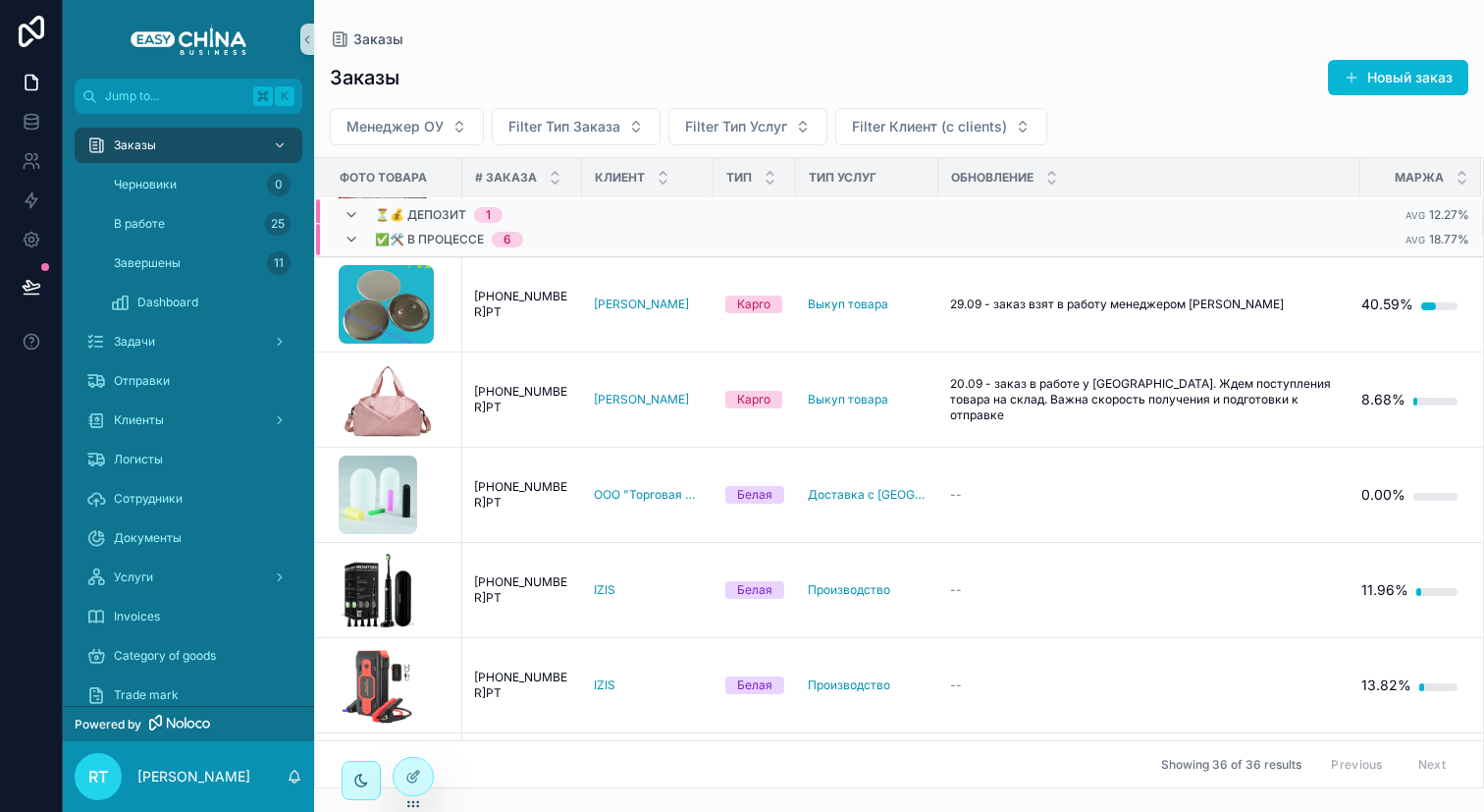
scroll to position [458, 0]
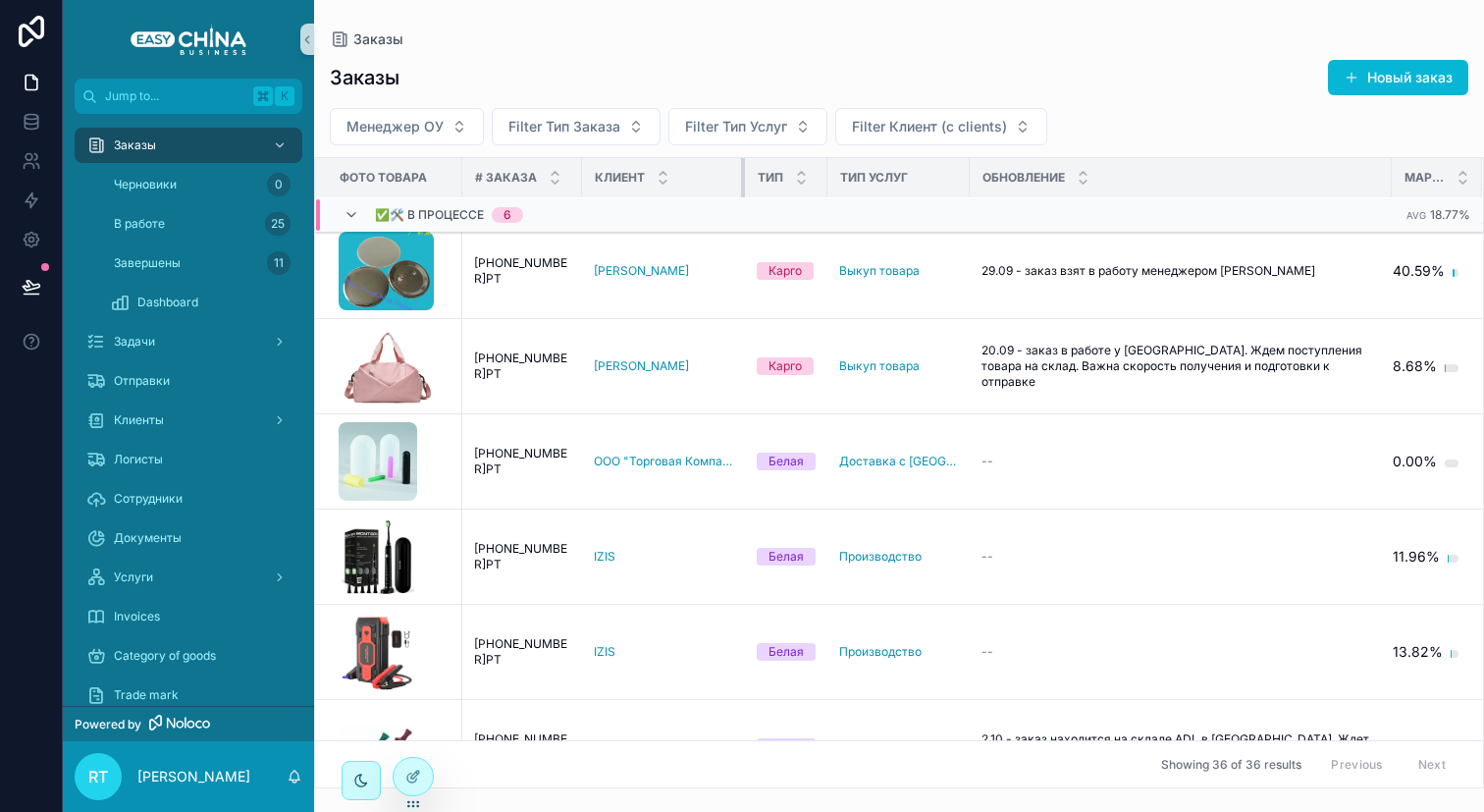
drag, startPoint x: 710, startPoint y: 183, endPoint x: 741, endPoint y: 186, distance: 31.7
click at [741, 186] on div "scrollable content" at bounding box center [745, 177] width 8 height 39
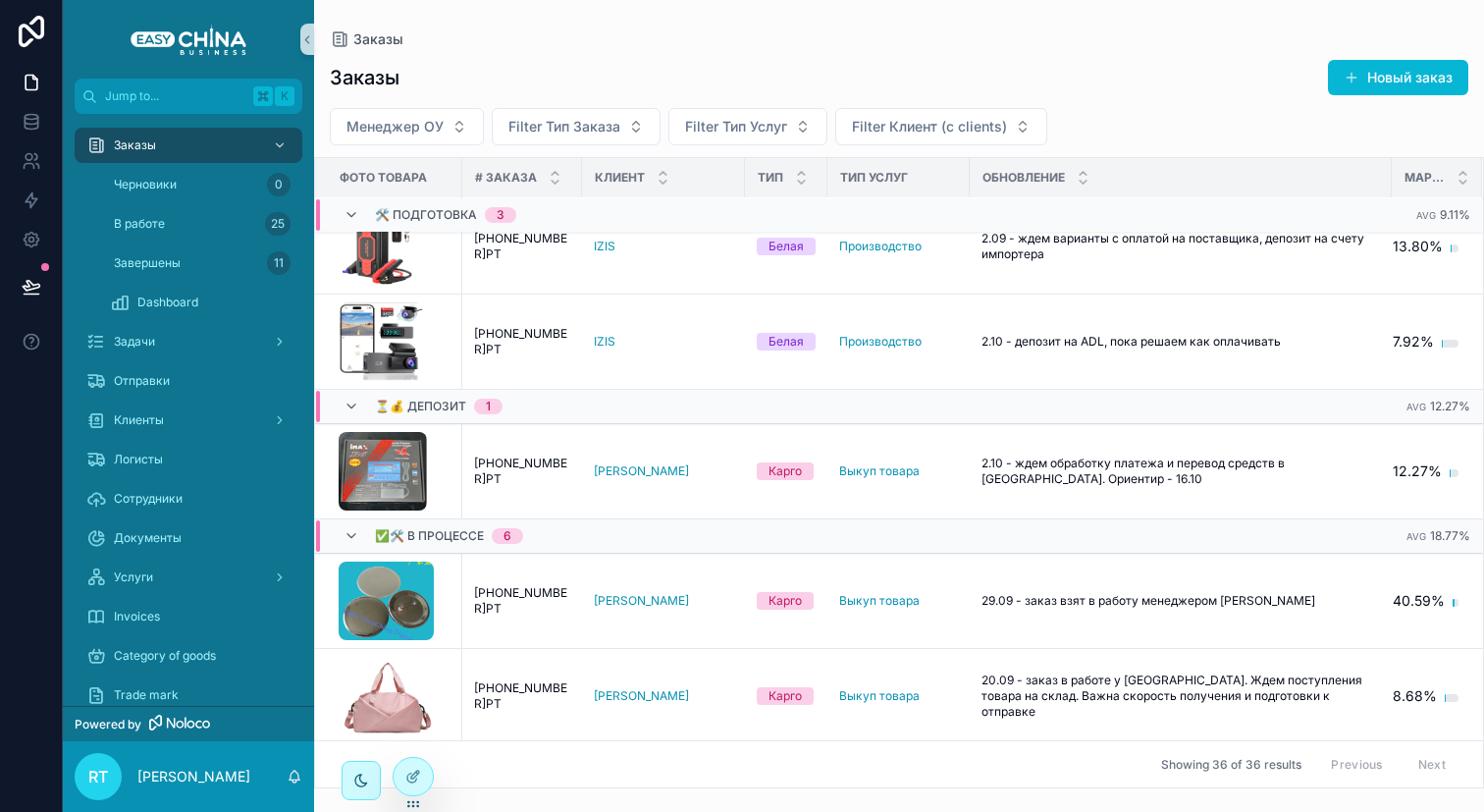
scroll to position [0, 0]
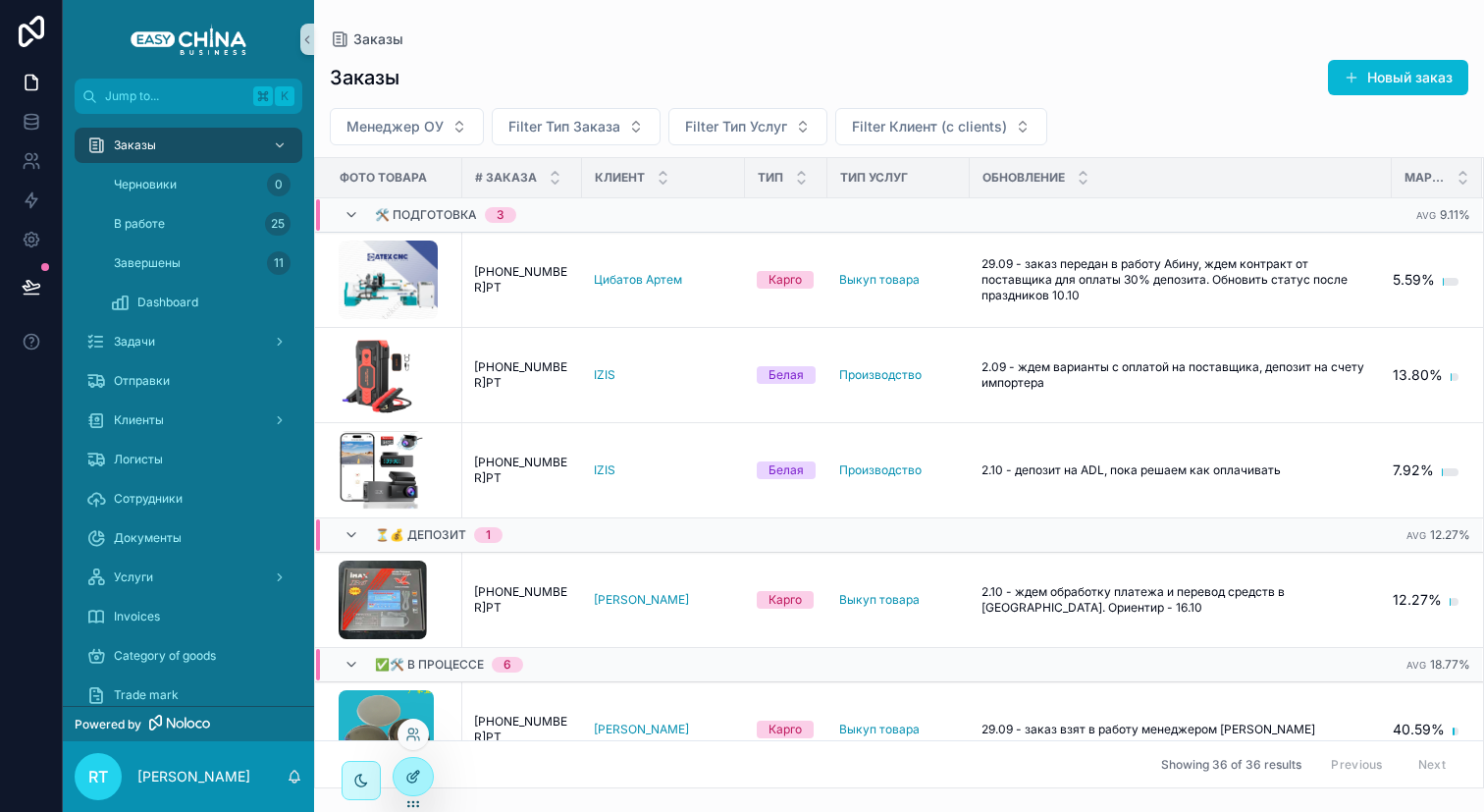
click at [413, 776] on icon at bounding box center [415, 774] width 8 height 8
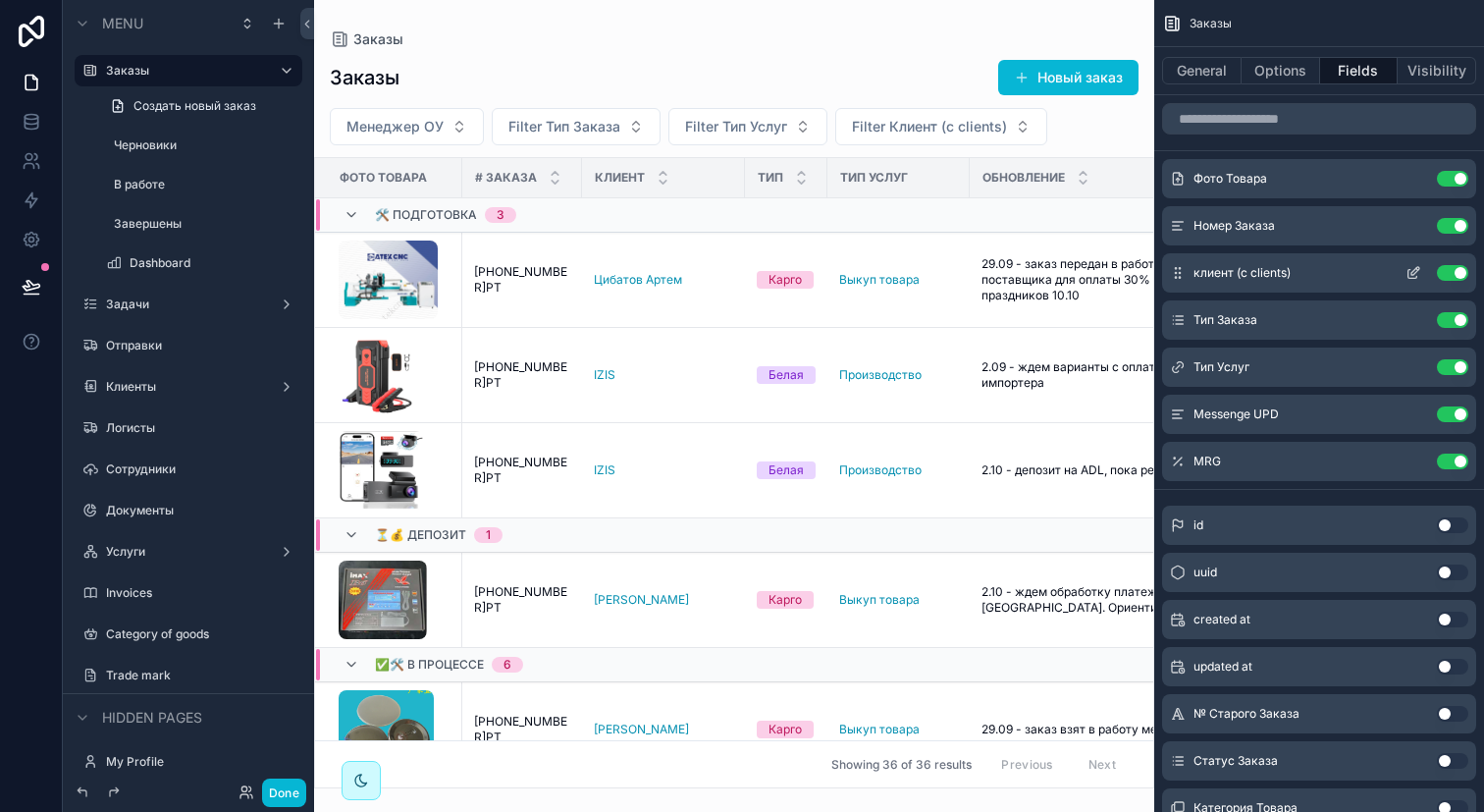
click at [1408, 276] on icon "scrollable content" at bounding box center [1412, 274] width 9 height 9
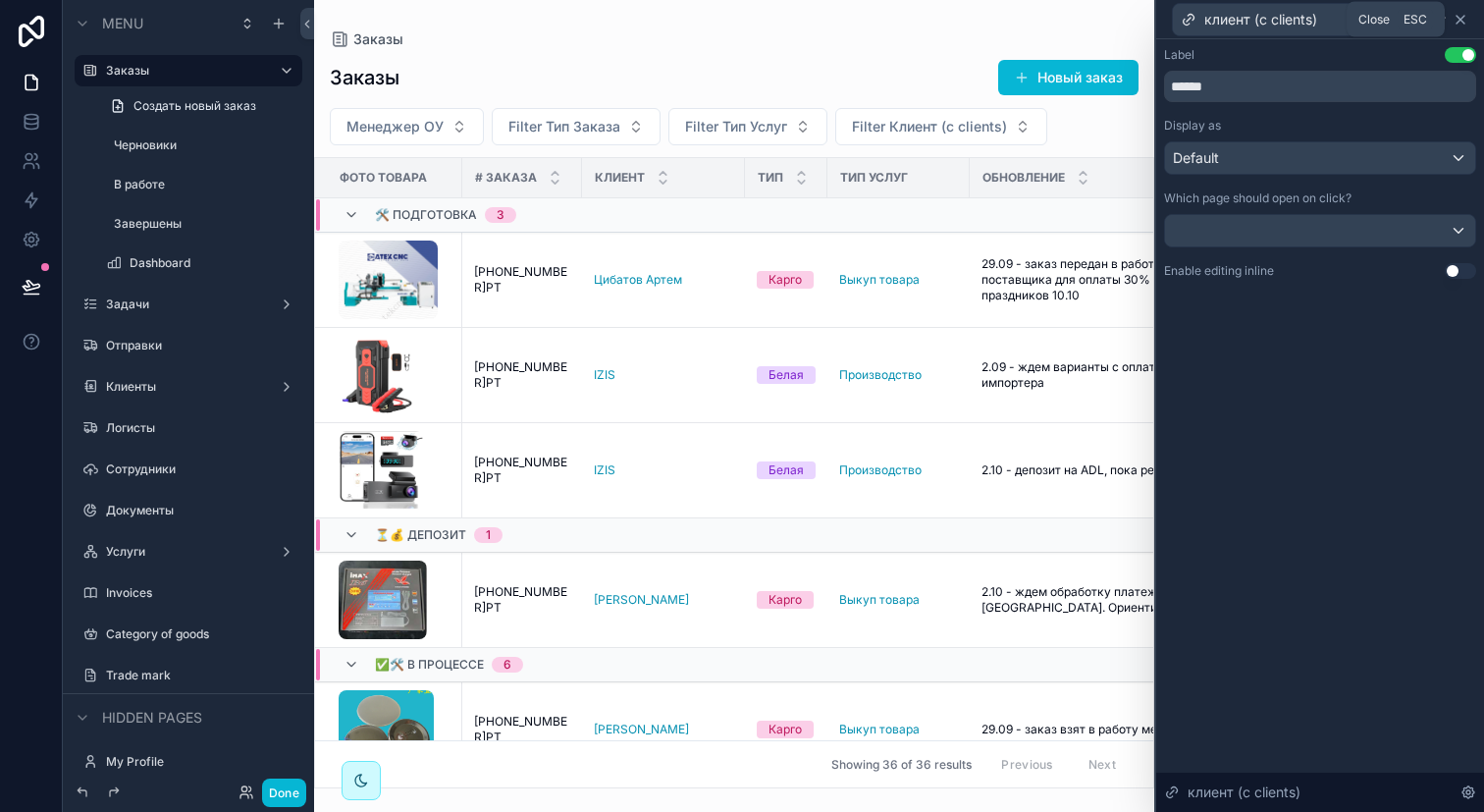
click at [1463, 26] on icon at bounding box center [1461, 20] width 16 height 16
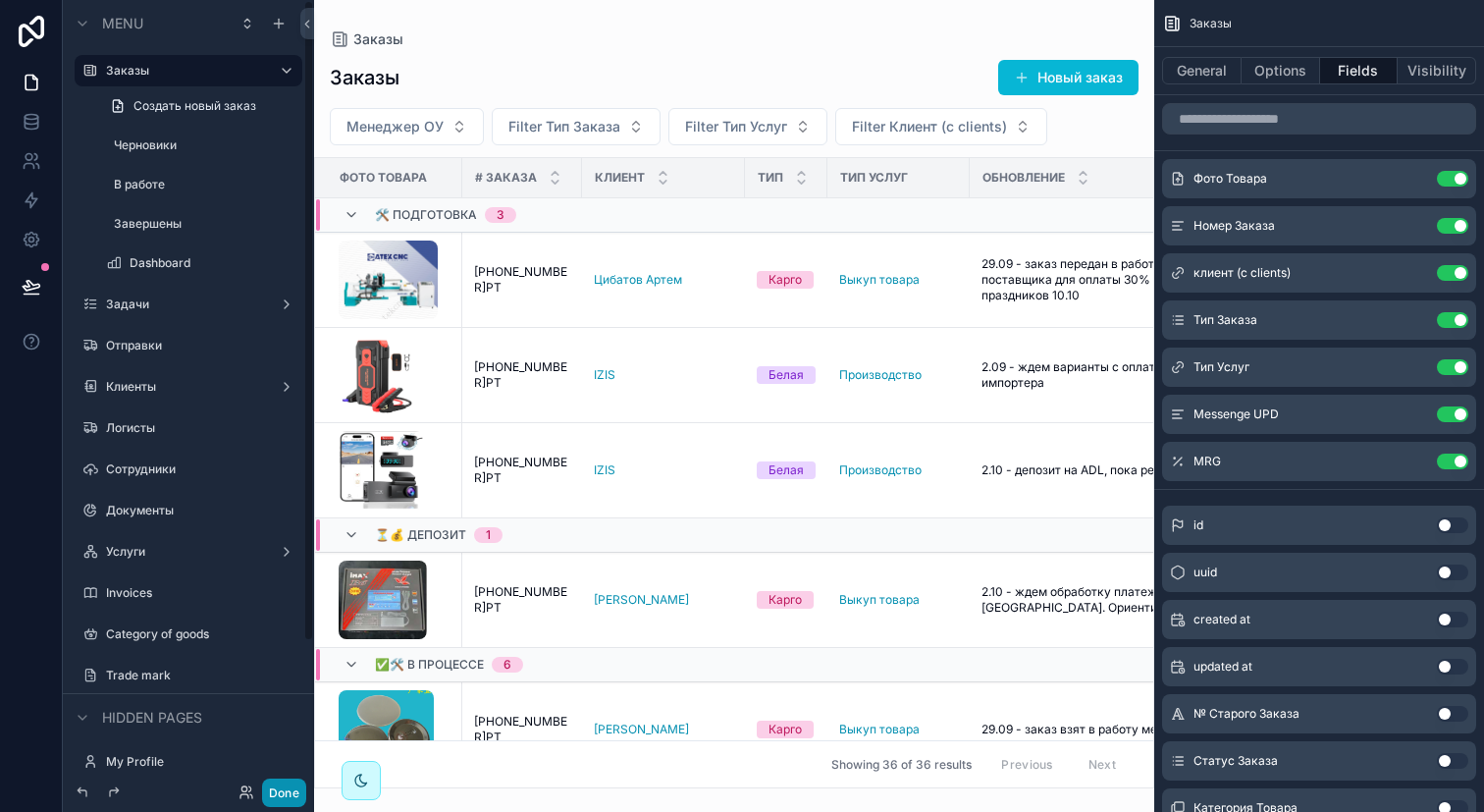
click at [288, 782] on button "Done" at bounding box center [284, 792] width 44 height 28
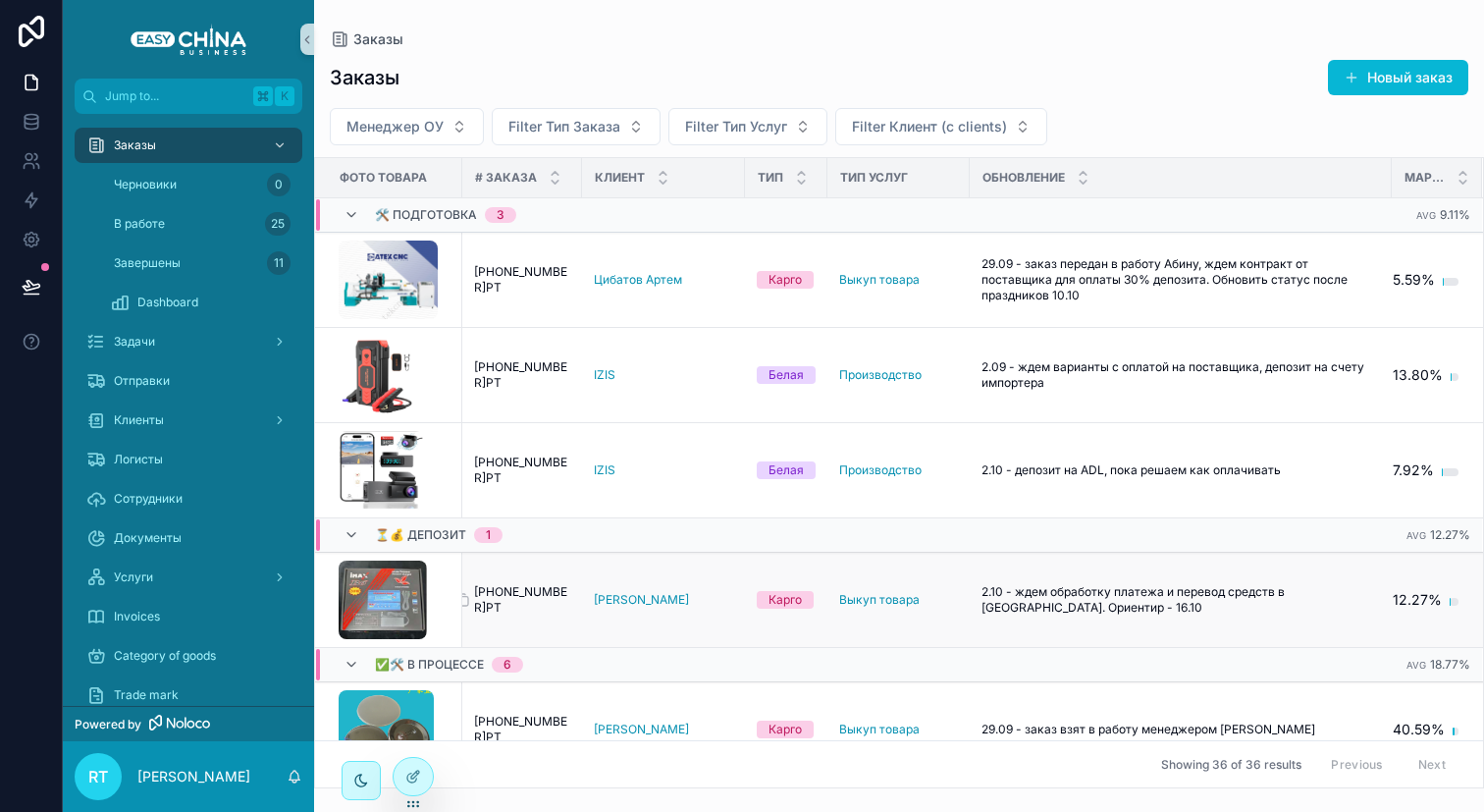
click at [553, 591] on span "[PHONE_NUMBER]РТ" at bounding box center [522, 599] width 96 height 31
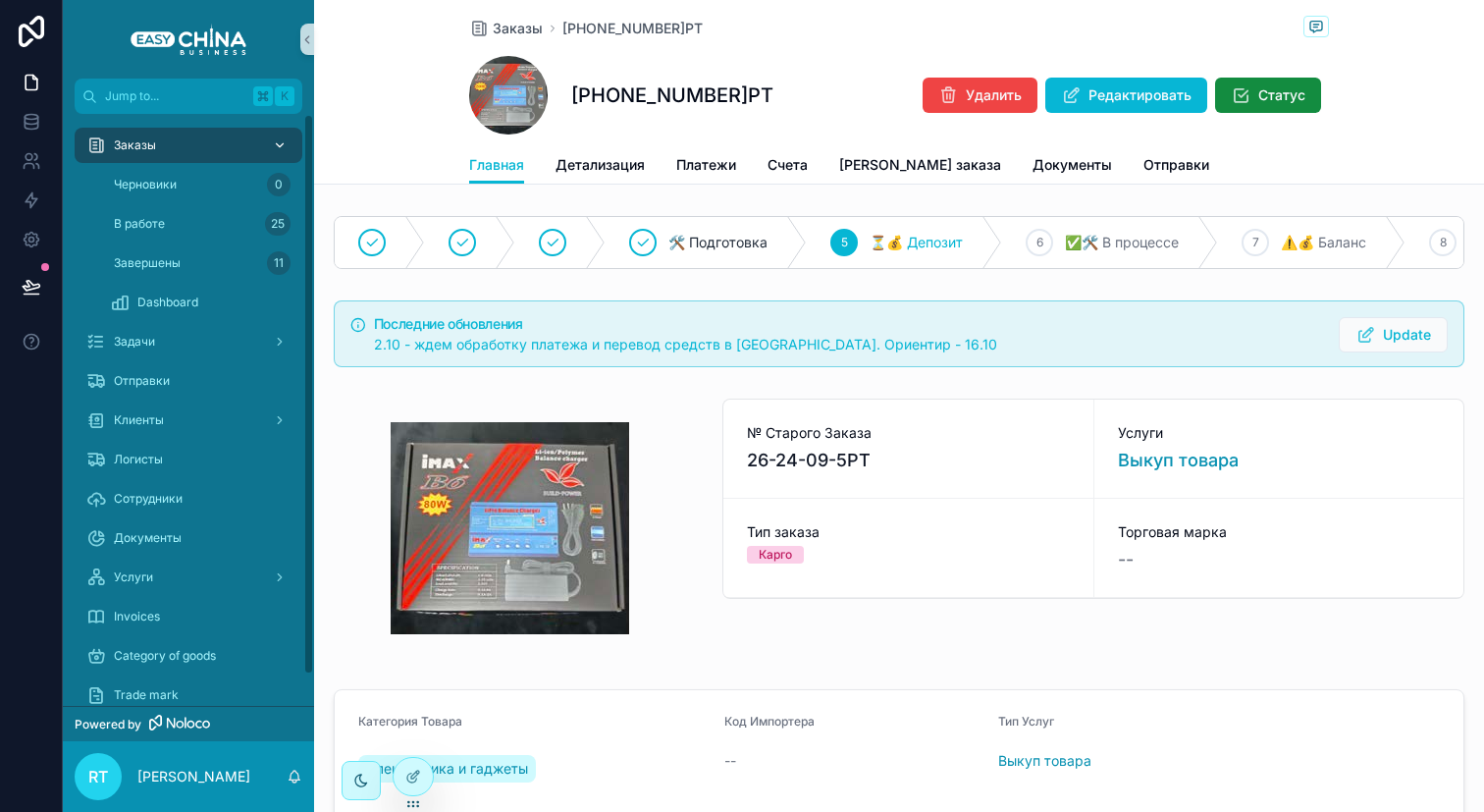
click at [214, 136] on div "Заказы" at bounding box center [188, 145] width 204 height 31
